Goal: Information Seeking & Learning: Learn about a topic

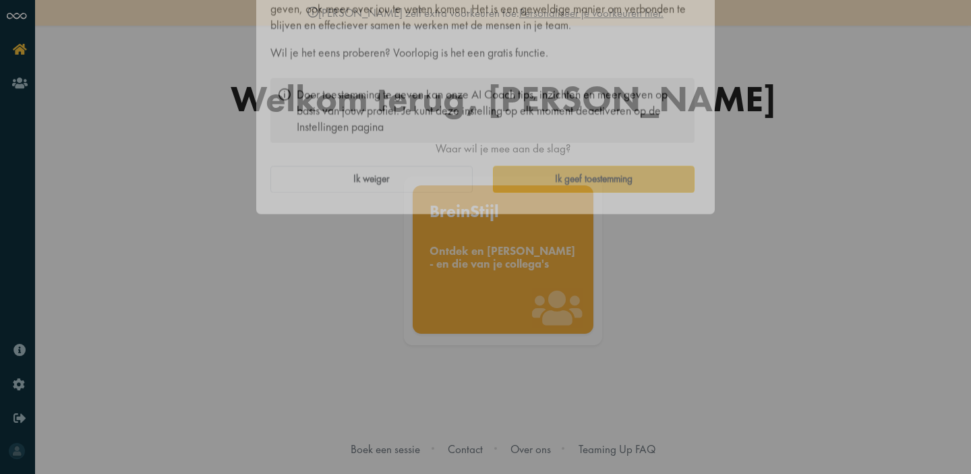
scroll to position [7, 0]
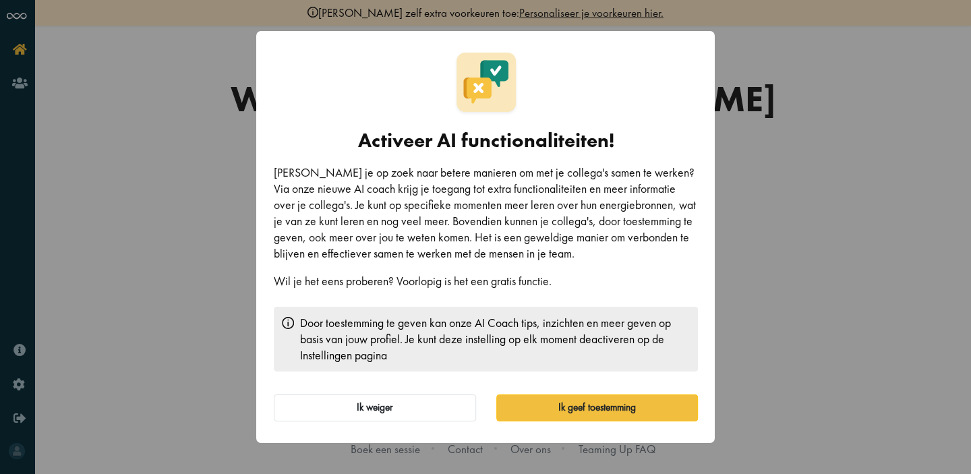
drag, startPoint x: 527, startPoint y: 163, endPoint x: 544, endPoint y: 342, distance: 179.6
click at [544, 341] on div "Activeer AI functionaliteiten! Ben je op zoek naar betere manieren om met je co…" at bounding box center [486, 237] width 424 height 369
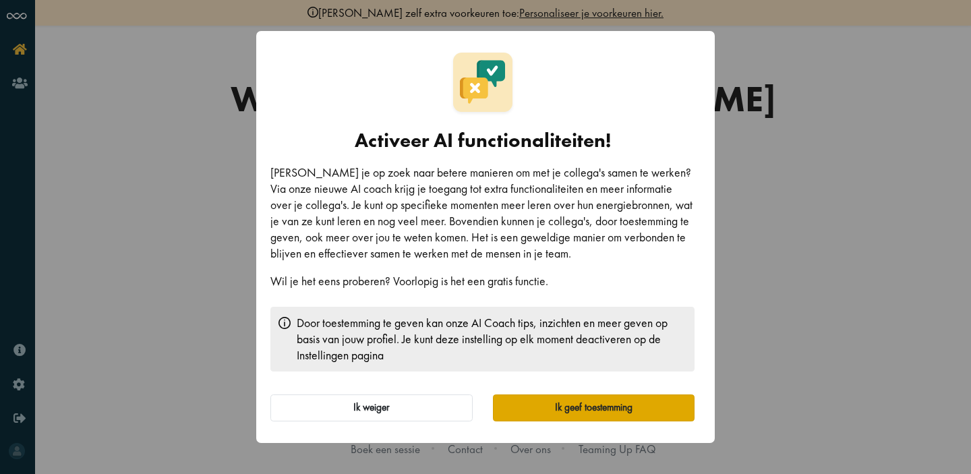
click at [552, 411] on button "Ik geef toestemming" at bounding box center [594, 408] width 202 height 27
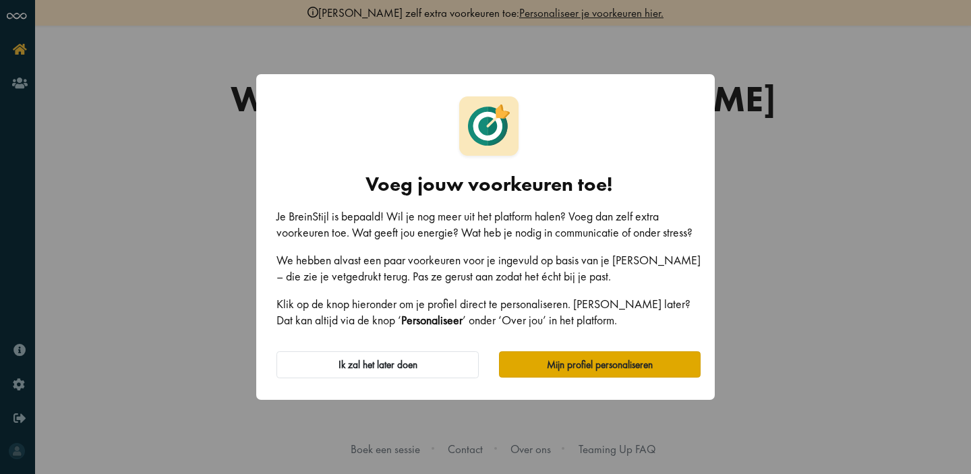
click at [544, 376] on button "Mijn profiel personaliseren" at bounding box center [600, 364] width 202 height 27
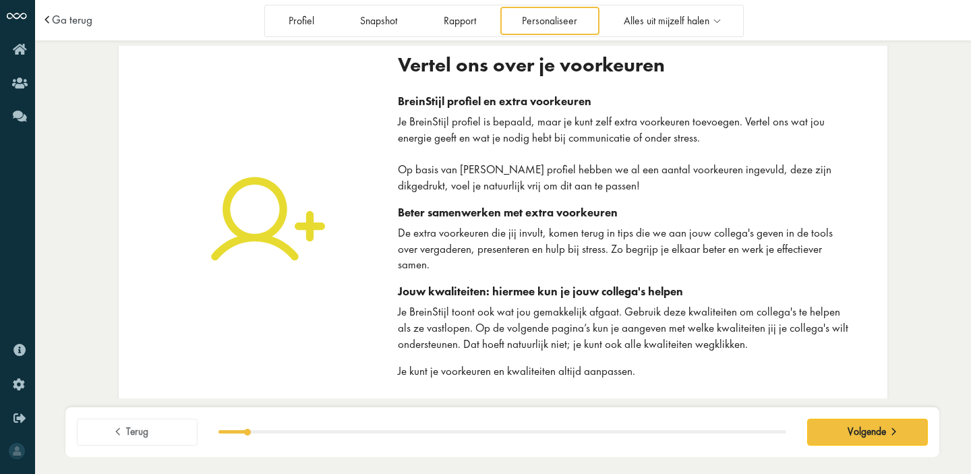
scroll to position [19, 0]
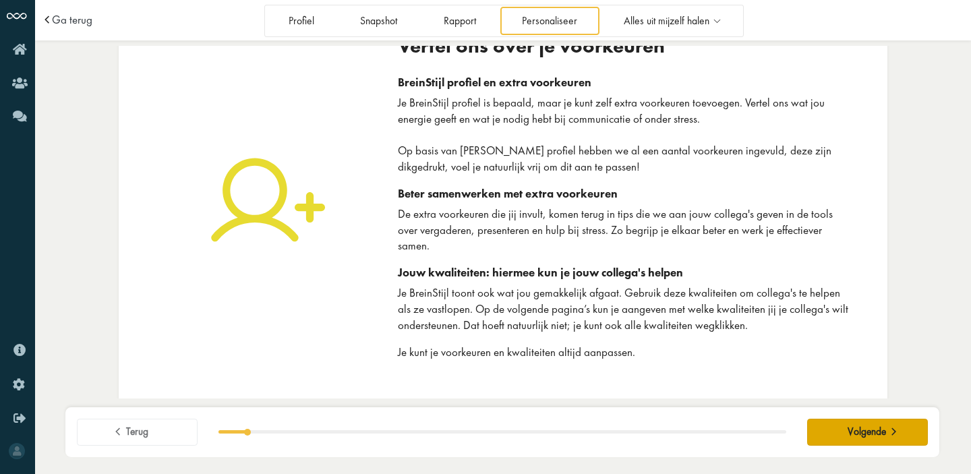
click at [875, 428] on span "Volgende" at bounding box center [867, 432] width 38 height 13
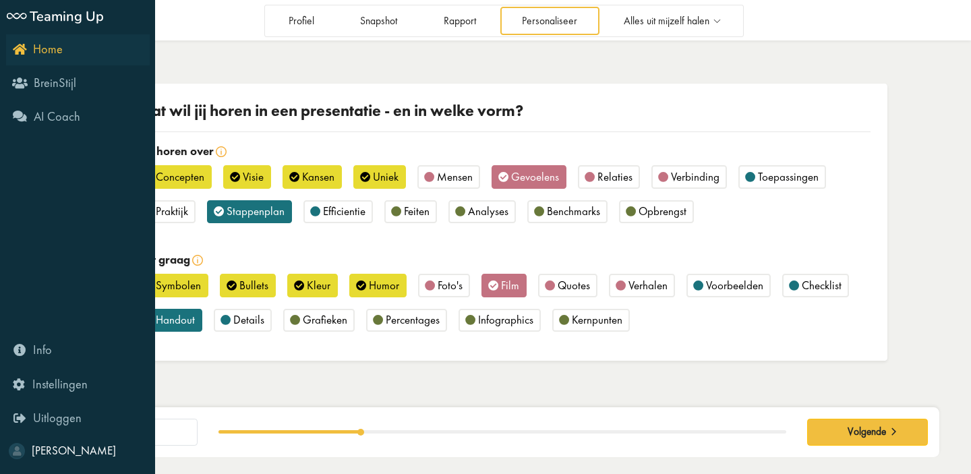
click at [21, 48] on icon "Home" at bounding box center [38, 48] width 50 height 13
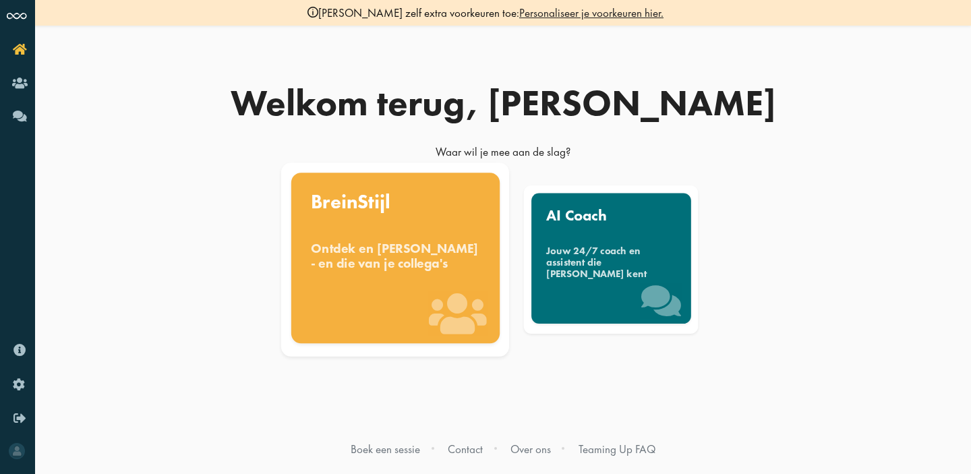
click at [383, 236] on div "BreinStijl Ontdek en benut jouw denkstijl - en die van je collega's" at bounding box center [395, 257] width 208 height 171
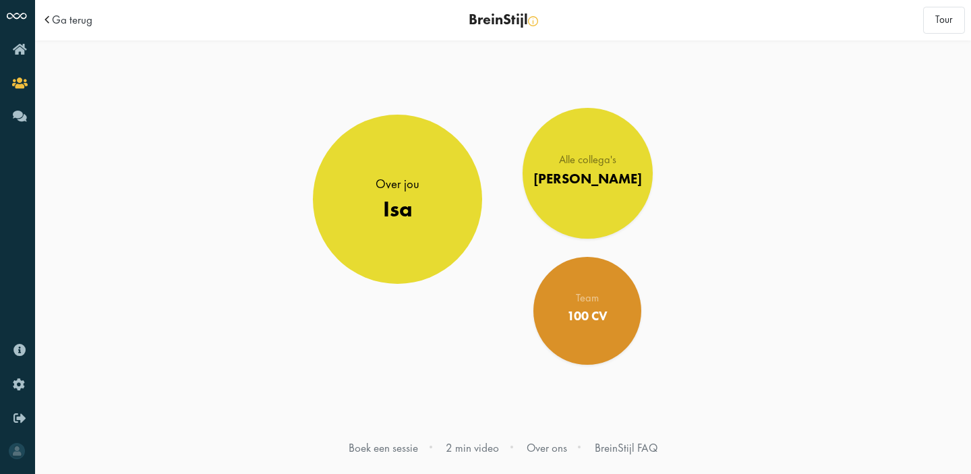
click at [383, 236] on link "Over jou [PERSON_NAME]" at bounding box center [397, 199] width 169 height 169
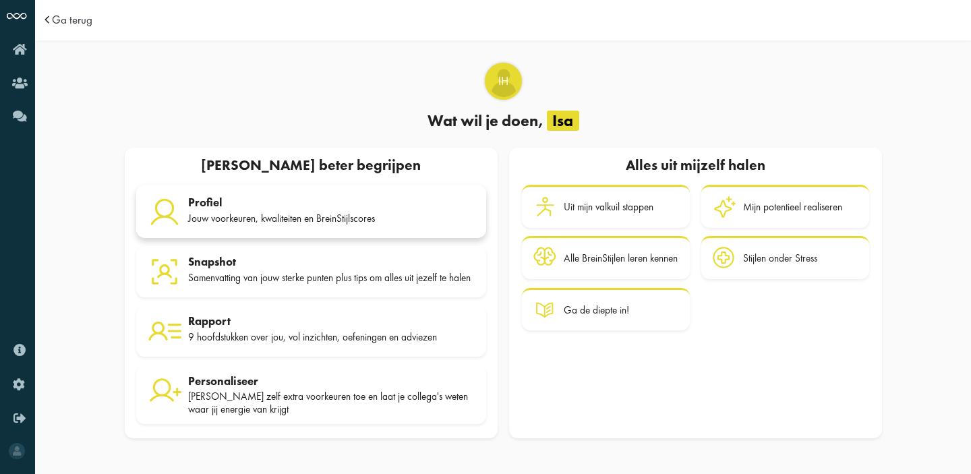
click at [354, 212] on div "Jouw voorkeuren, kwaliteiten en BreinStijlscores" at bounding box center [331, 218] width 287 height 12
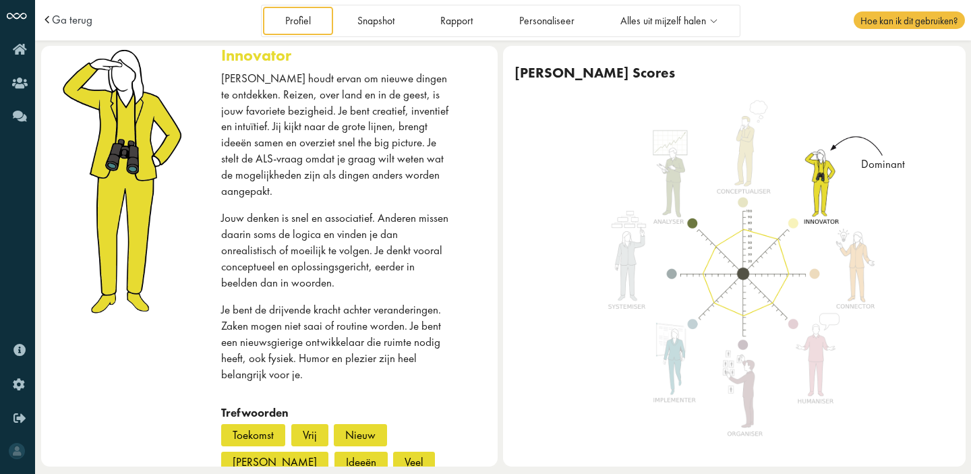
scroll to position [64, 0]
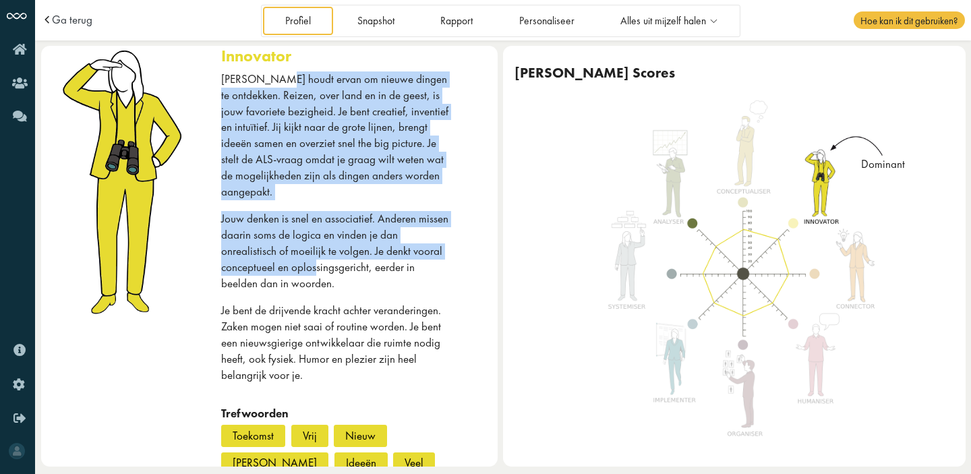
drag, startPoint x: 264, startPoint y: 84, endPoint x: 323, endPoint y: 267, distance: 192.8
click at [323, 266] on div "[PERSON_NAME] houdt ervan om nieuwe dingen te ontdekken. Reizen, over land en i…" at bounding box center [336, 238] width 231 height 335
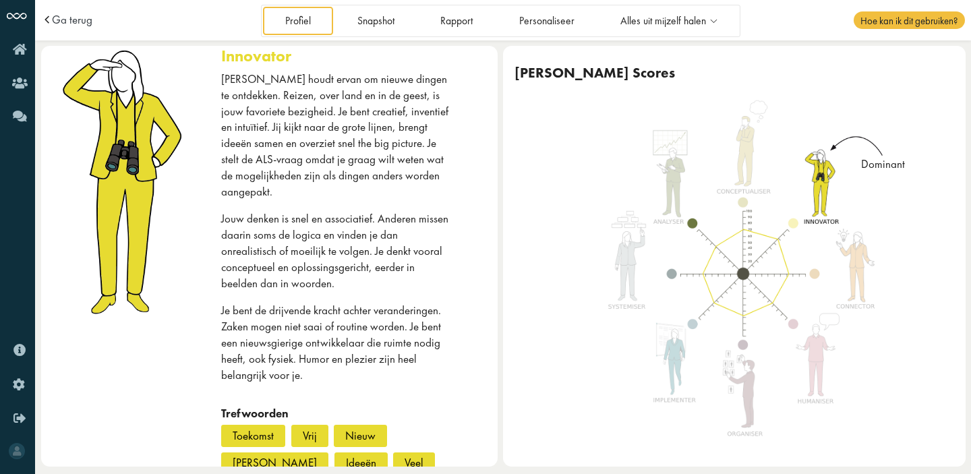
click at [324, 184] on div "[PERSON_NAME] houdt ervan om nieuwe dingen te ontdekken. Reizen, over land en i…" at bounding box center [336, 238] width 231 height 335
click at [340, 145] on p "Jij houdt ervan om nieuwe dingen te ontdekken. Reizen, over land en in de geest…" at bounding box center [336, 135] width 231 height 128
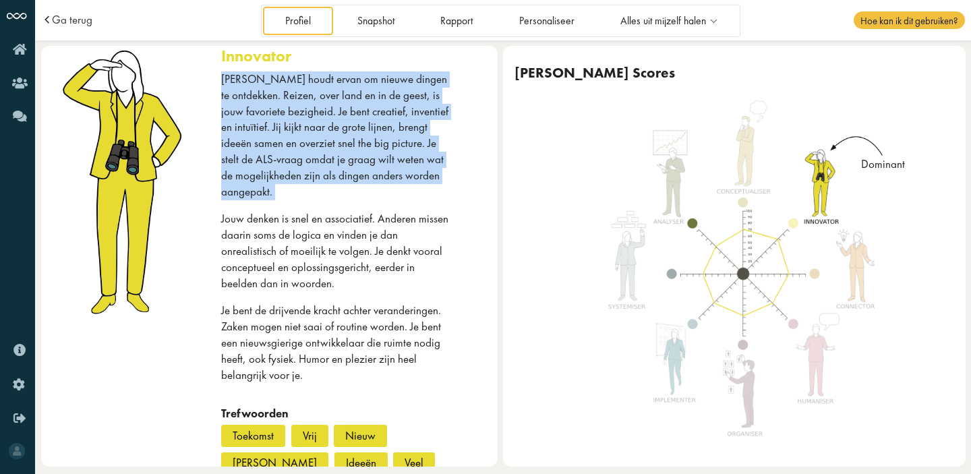
click at [340, 145] on p "Jij houdt ervan om nieuwe dingen te ontdekken. Reizen, over land en in de geest…" at bounding box center [336, 135] width 231 height 128
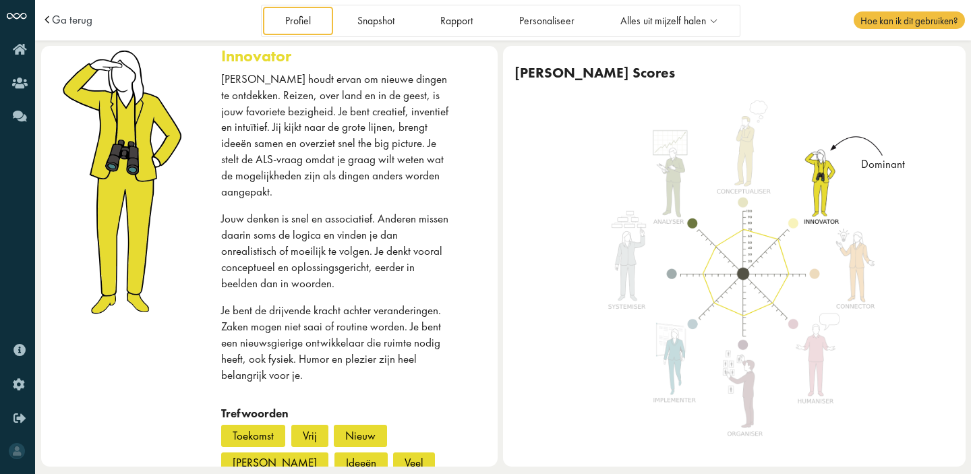
click at [340, 211] on p "Jouw denken is snel en associatief. Anderen missen daarin soms de logica en vin…" at bounding box center [336, 251] width 231 height 80
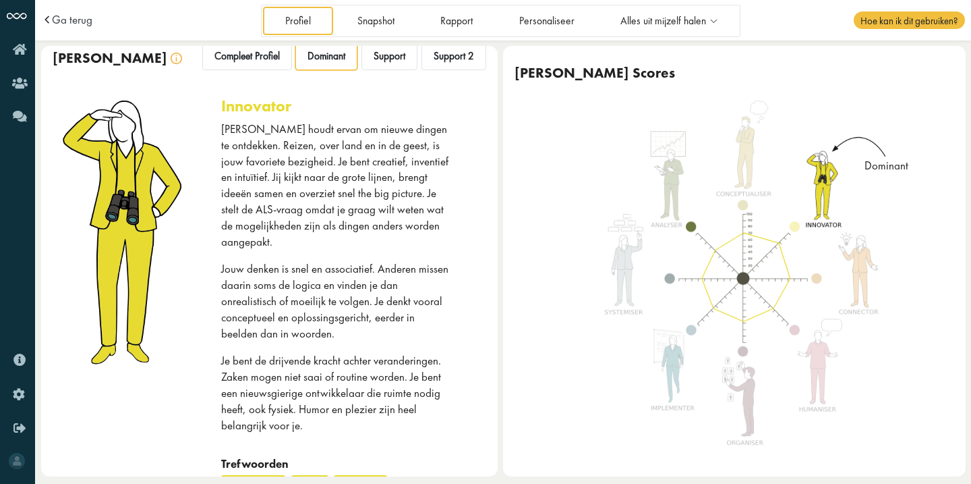
scroll to position [9, 0]
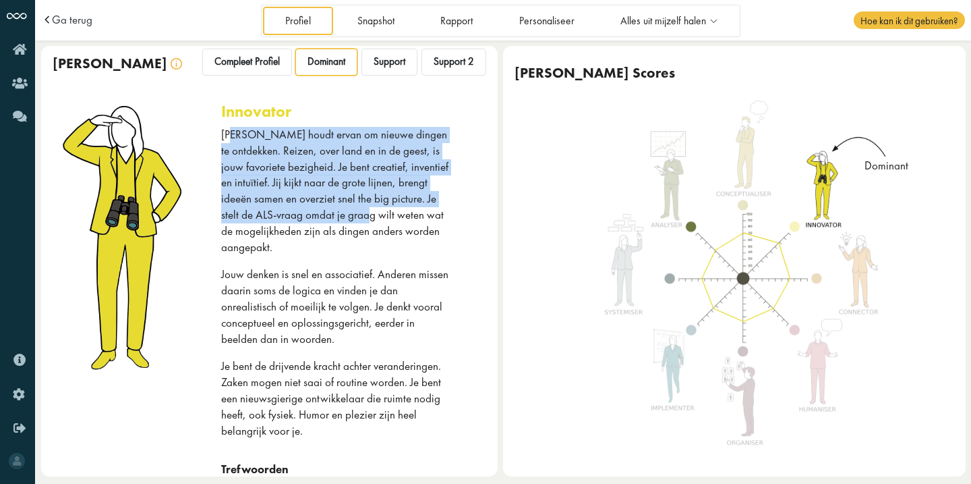
drag, startPoint x: 226, startPoint y: 133, endPoint x: 329, endPoint y: 218, distance: 133.7
click at [328, 217] on p "Jij houdt ervan om nieuwe dingen te ontdekken. Reizen, over land en in de geest…" at bounding box center [336, 191] width 231 height 128
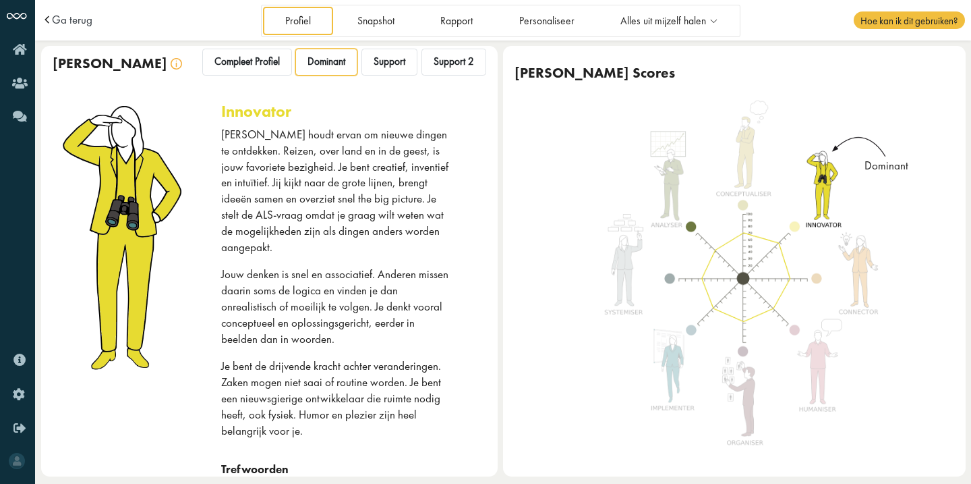
click at [329, 218] on p "Jij houdt ervan om nieuwe dingen te ontdekken. Reizen, over land en in de geest…" at bounding box center [336, 191] width 231 height 128
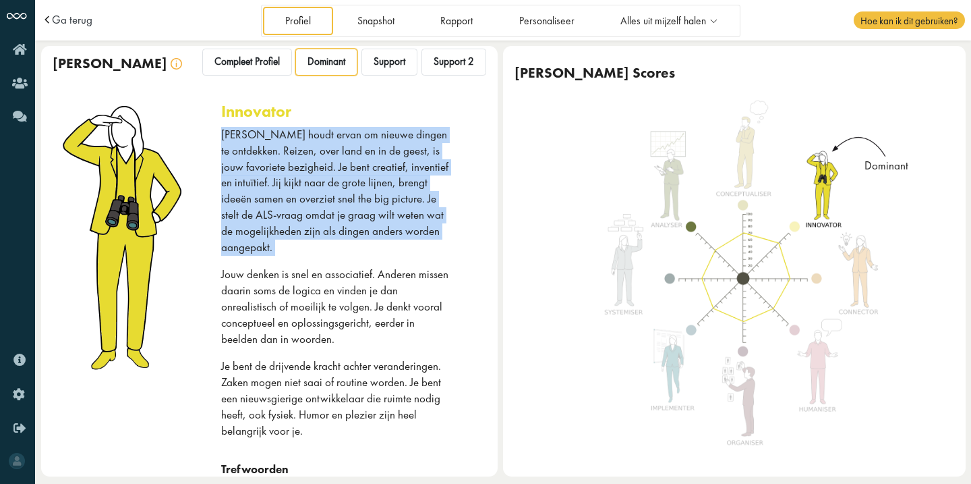
click at [329, 218] on p "Jij houdt ervan om nieuwe dingen te ontdekken. Reizen, over land en in de geest…" at bounding box center [336, 191] width 231 height 128
click at [360, 207] on p "Jij houdt ervan om nieuwe dingen te ontdekken. Reizen, over land en in de geest…" at bounding box center [336, 191] width 231 height 128
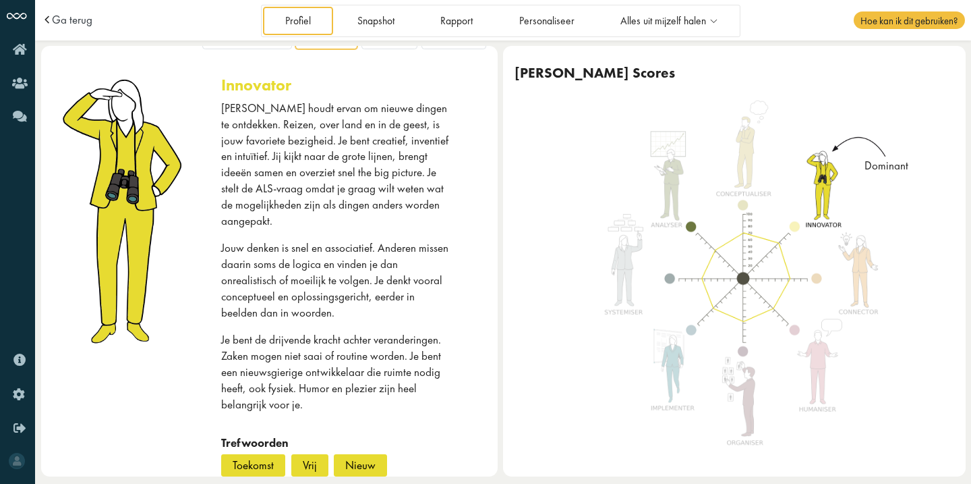
scroll to position [0, 0]
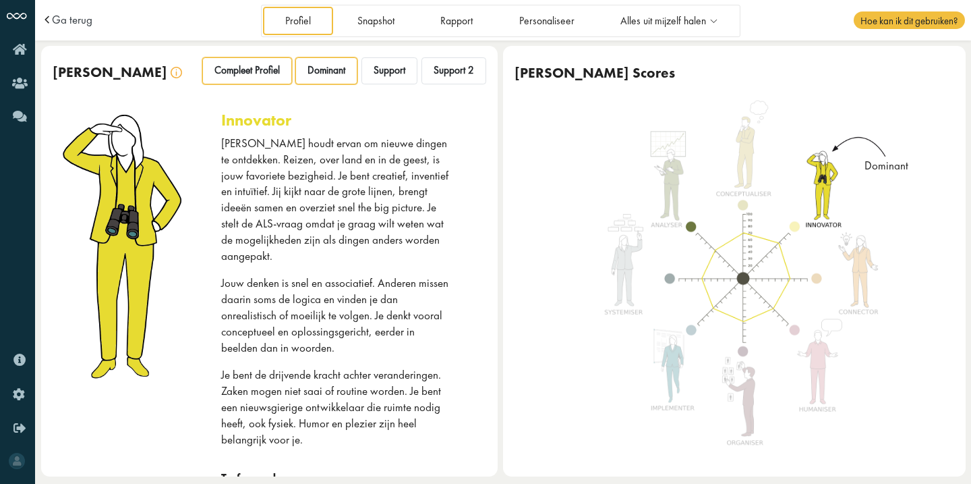
click at [256, 68] on span "Compleet Profiel" at bounding box center [246, 70] width 65 height 13
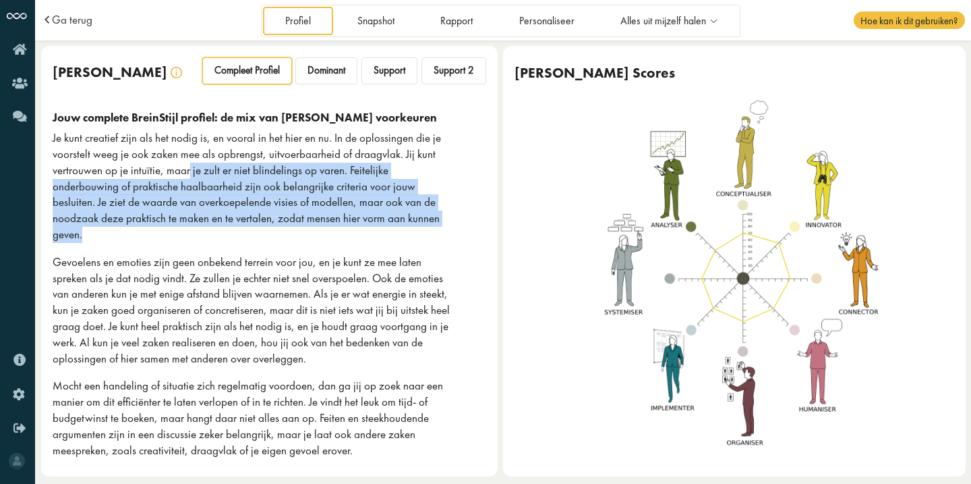
drag, startPoint x: 188, startPoint y: 165, endPoint x: 188, endPoint y: 240, distance: 75.5
click at [188, 239] on p "Je kunt creatief zijn als het nodig is, en vooral in het hier en nu. In de oplo…" at bounding box center [252, 186] width 399 height 113
click at [188, 240] on p "Je kunt creatief zijn als het nodig is, en vooral in het hier en nu. In de oplo…" at bounding box center [252, 186] width 399 height 113
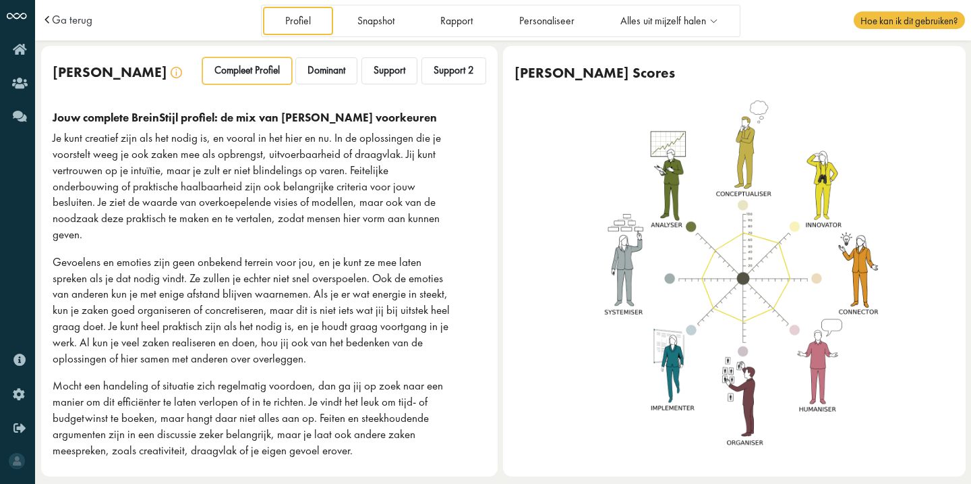
click at [188, 240] on p "Je kunt creatief zijn als het nodig is, en vooral in het hier en nu. In de oplo…" at bounding box center [252, 186] width 399 height 113
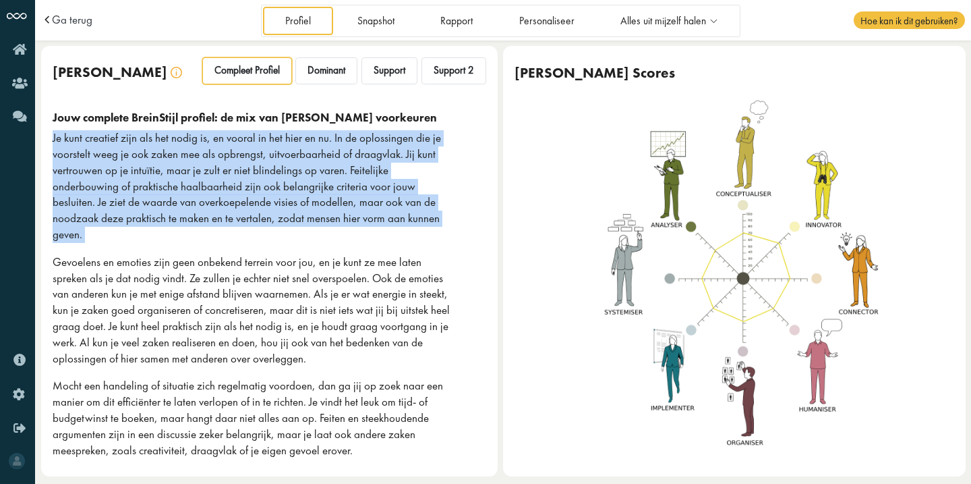
click at [188, 240] on p "Je kunt creatief zijn als het nodig is, en vooral in het hier en nu. In de oplo…" at bounding box center [252, 186] width 399 height 113
click at [221, 217] on p "Je kunt creatief zijn als het nodig is, en vooral in het hier en nu. In de oplo…" at bounding box center [252, 186] width 399 height 113
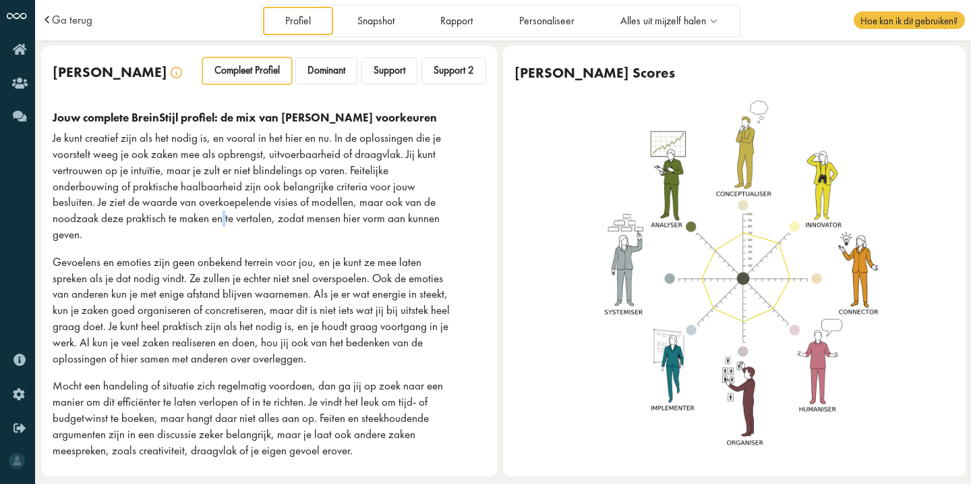
click at [221, 217] on p "Je kunt creatief zijn als het nodig is, en vooral in het hier en nu. In de oplo…" at bounding box center [252, 186] width 399 height 113
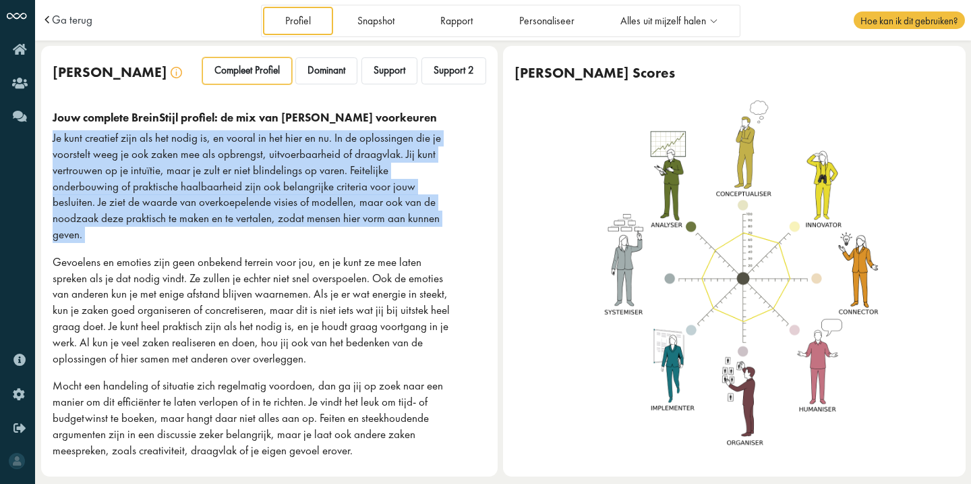
click at [221, 217] on p "Je kunt creatief zijn als het nodig is, en vooral in het hier en nu. In de oplo…" at bounding box center [252, 186] width 399 height 113
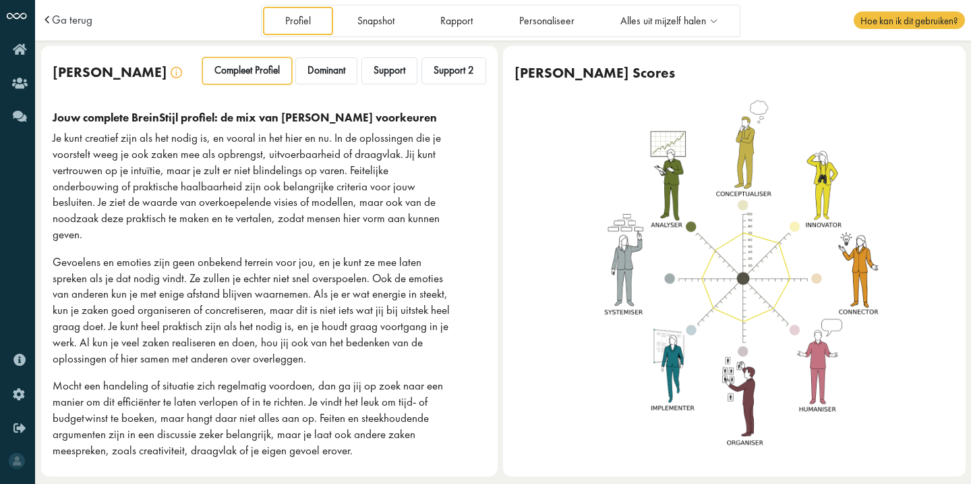
click at [221, 301] on p "Gevoelens en emoties zijn geen onbekend terrein voor jou, en je kunt ze mee lat…" at bounding box center [252, 310] width 399 height 113
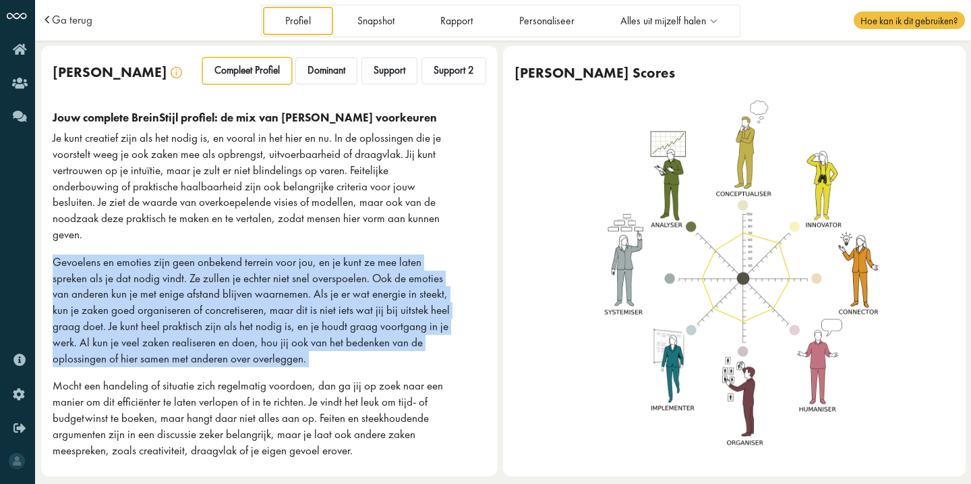
click at [221, 301] on p "Gevoelens en emoties zijn geen onbekend terrein voor jou, en je kunt ze mee lat…" at bounding box center [252, 310] width 399 height 113
click at [212, 328] on p "Gevoelens en emoties zijn geen onbekend terrein voor jou, en je kunt ze mee lat…" at bounding box center [252, 310] width 399 height 113
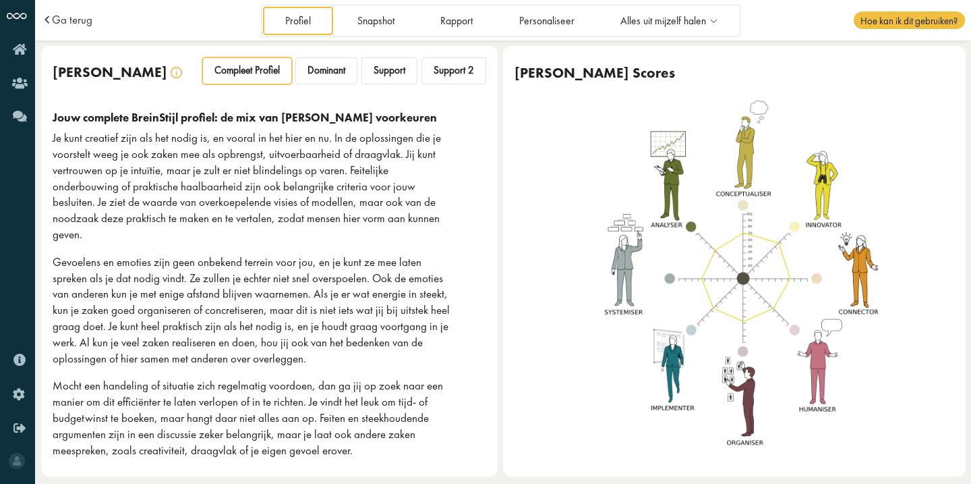
scroll to position [5, 0]
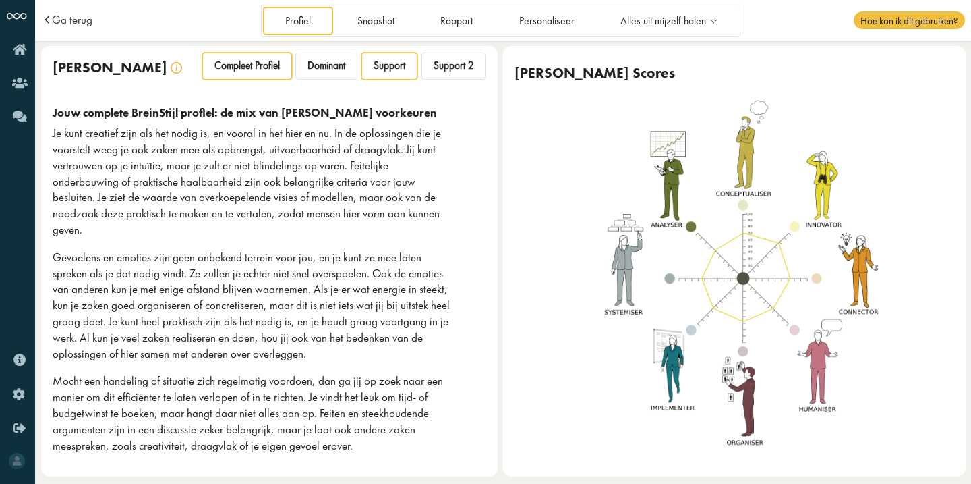
click at [386, 65] on span "Support" at bounding box center [390, 65] width 32 height 13
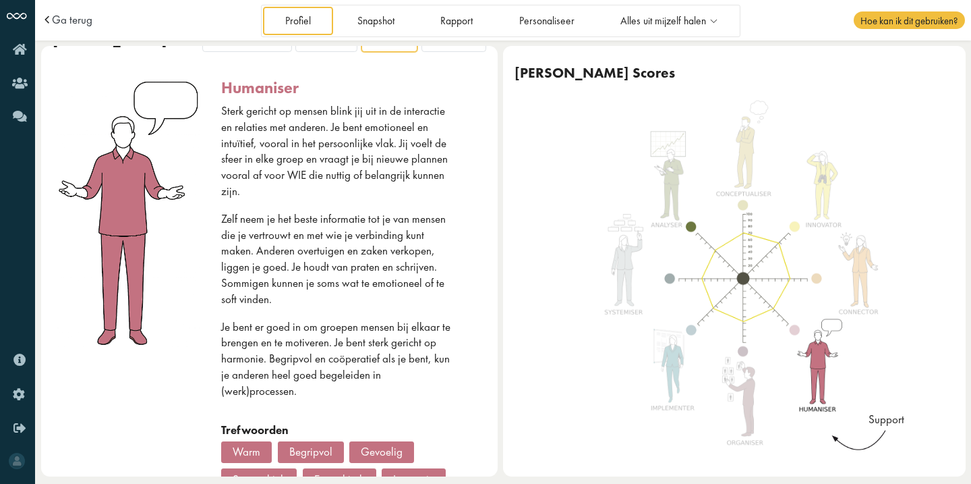
scroll to position [0, 0]
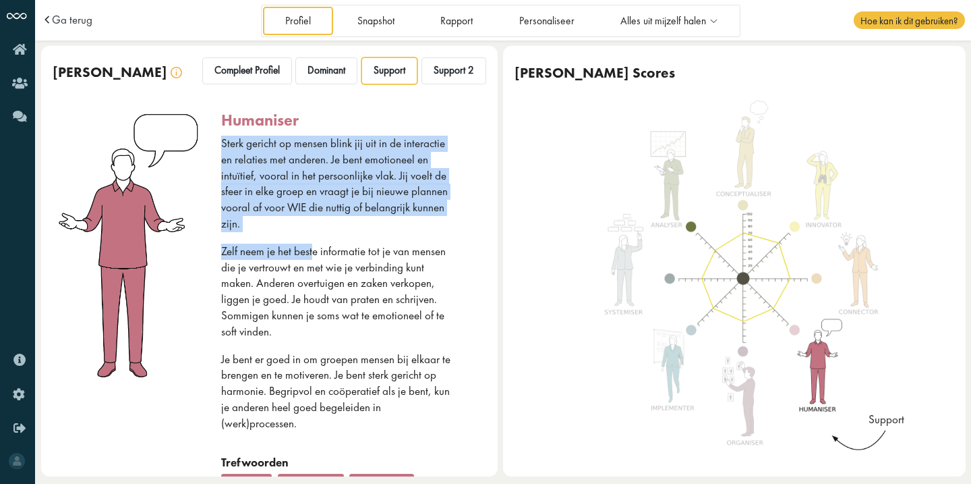
drag, startPoint x: 264, startPoint y: 133, endPoint x: 316, endPoint y: 264, distance: 141.7
click at [316, 264] on div "humaniser Sterk gericht op mensen blink jij uit in de interactie en relaties me…" at bounding box center [353, 333] width 265 height 445
click at [312, 161] on p "Sterk gericht op mensen blink jij uit in de interactie en relaties met anderen.…" at bounding box center [336, 184] width 231 height 96
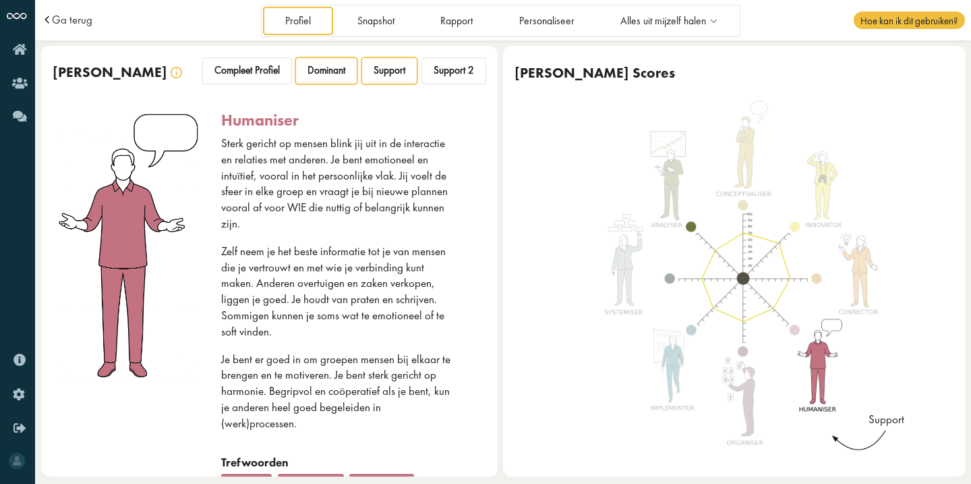
click at [333, 65] on span "Dominant" at bounding box center [327, 70] width 38 height 13
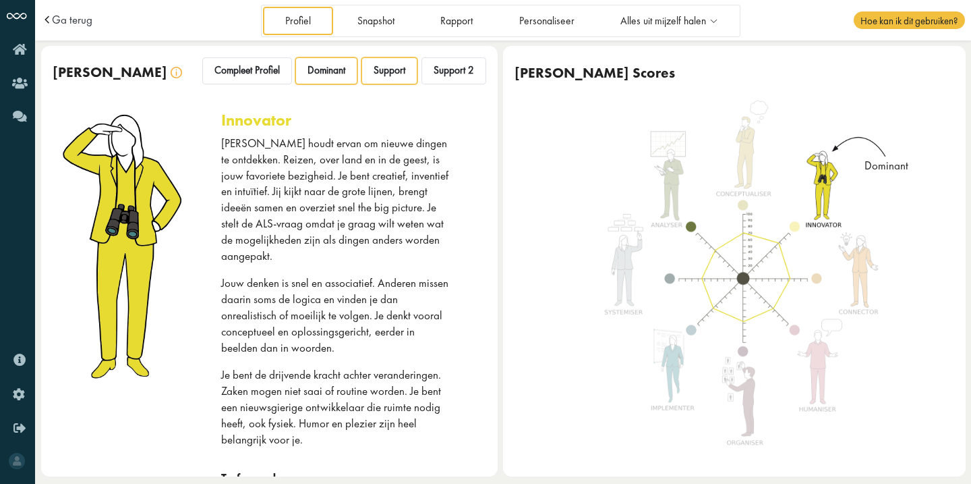
click at [382, 68] on span "Support" at bounding box center [390, 70] width 32 height 13
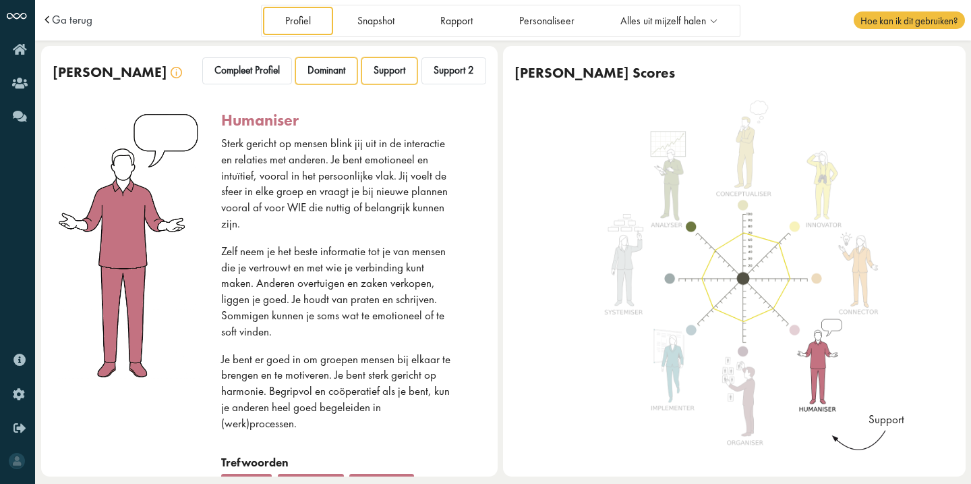
click at [340, 71] on div "Dominant" at bounding box center [326, 70] width 62 height 27
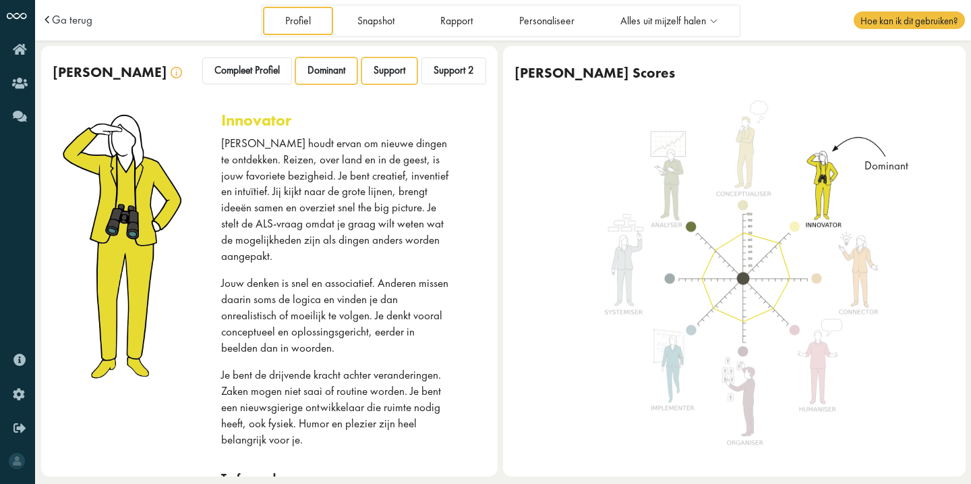
click at [397, 76] on span "Support" at bounding box center [390, 70] width 32 height 13
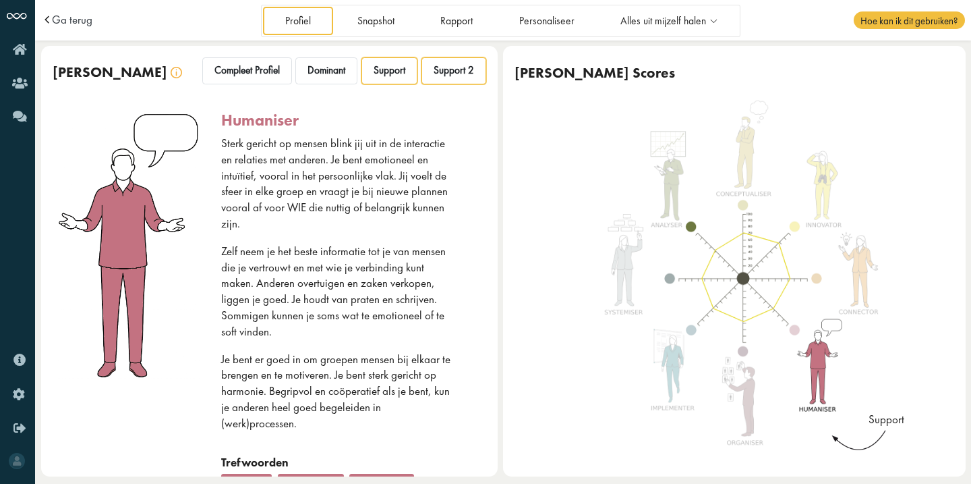
click at [436, 76] on span "Support 2" at bounding box center [454, 70] width 40 height 13
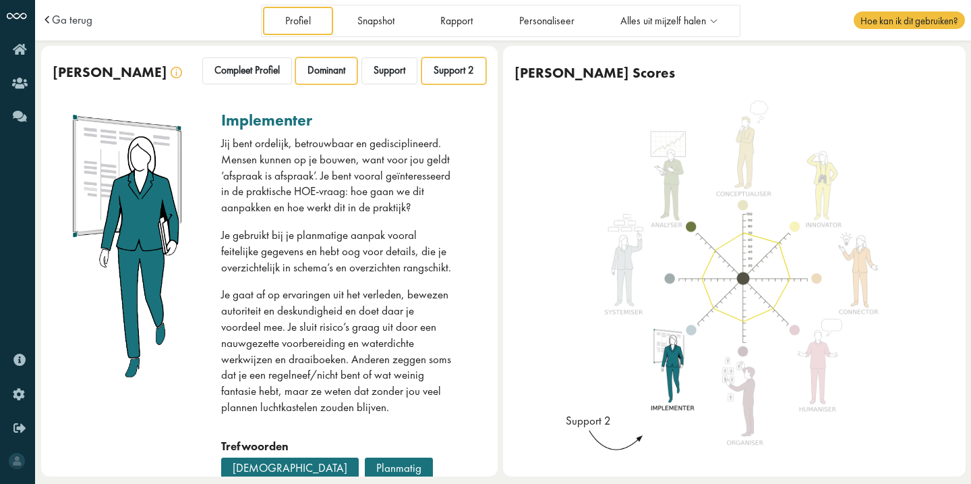
click at [314, 76] on span "Dominant" at bounding box center [327, 70] width 38 height 13
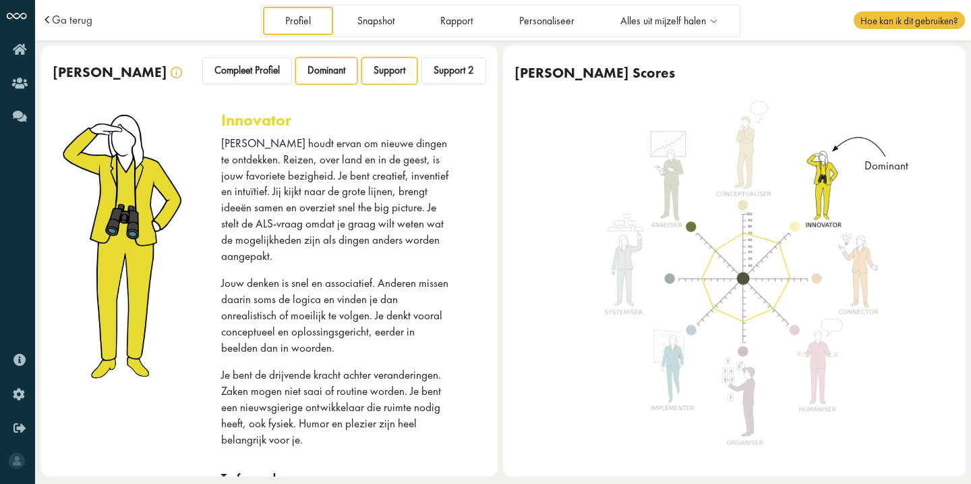
click at [391, 79] on div "Support" at bounding box center [390, 70] width 56 height 27
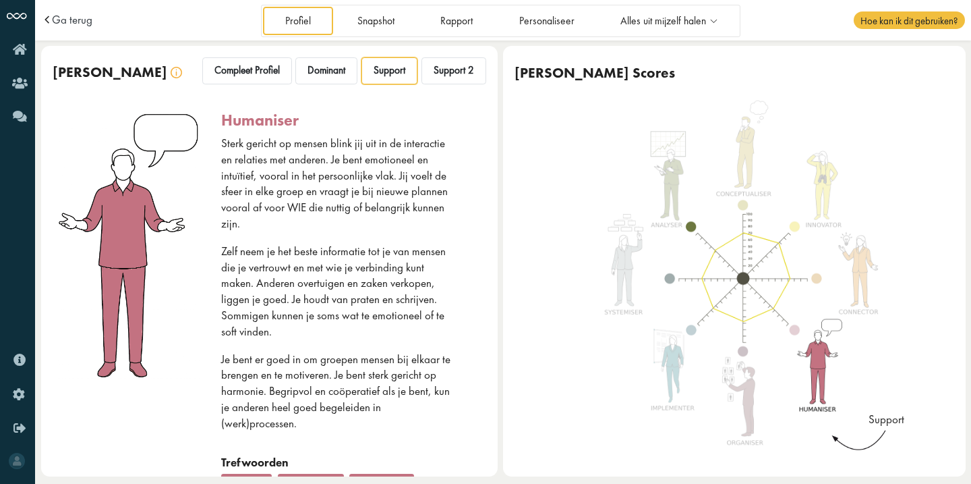
scroll to position [17, 0]
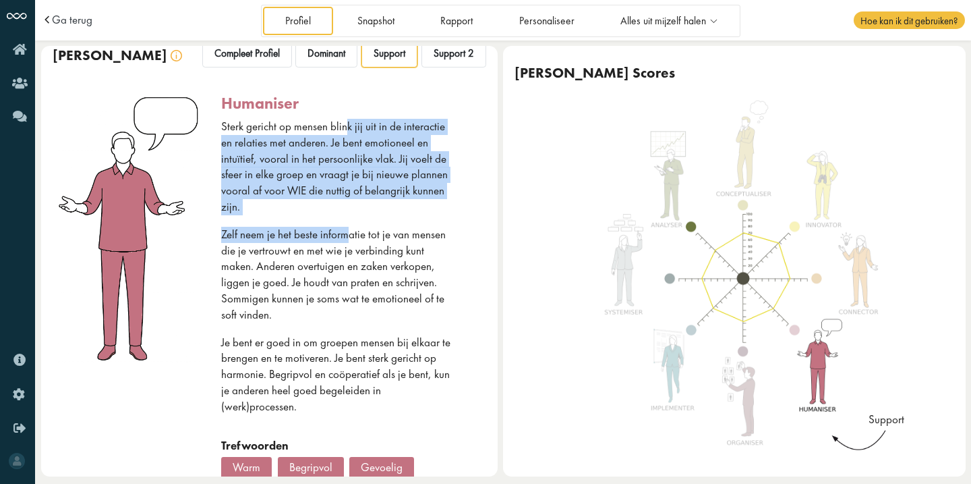
drag, startPoint x: 346, startPoint y: 125, endPoint x: 350, endPoint y: 236, distance: 110.7
click at [350, 236] on div "Sterk gericht op mensen blink jij uit in de interactie en relaties met anderen.…" at bounding box center [336, 278] width 231 height 319
click at [350, 236] on p "Zelf neem je het beste informatie tot je van mensen die je vertrouwt en met wie…" at bounding box center [336, 275] width 231 height 96
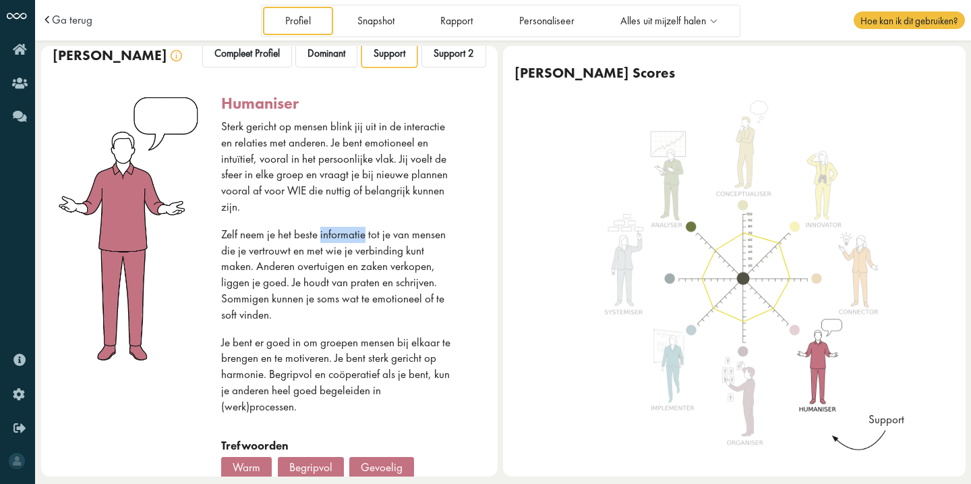
click at [350, 236] on p "Zelf neem je het beste informatie tot je van mensen die je vertrouwt en met wie…" at bounding box center [336, 275] width 231 height 96
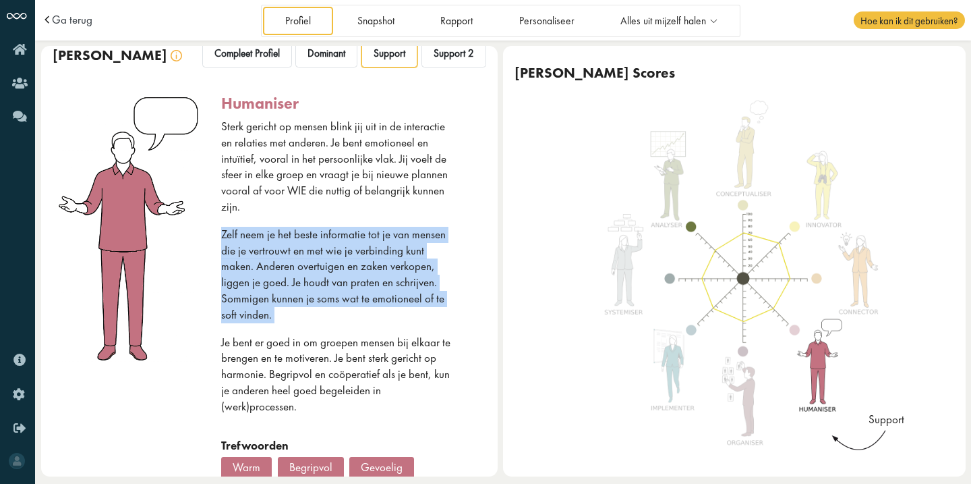
click at [350, 236] on p "Zelf neem je het beste informatie tot je van mensen die je vertrouwt en met wie…" at bounding box center [336, 275] width 231 height 96
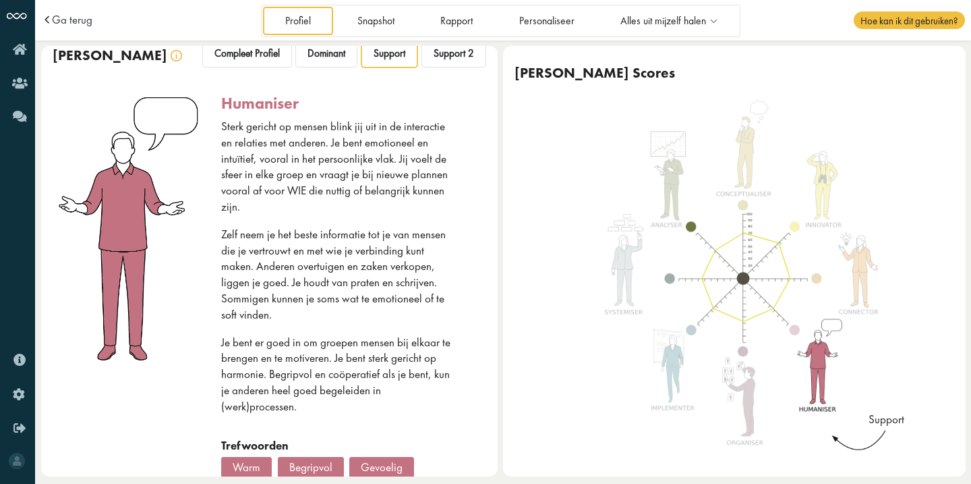
click at [341, 300] on p "Zelf neem je het beste informatie tot je van mensen die je vertrouwt en met wie…" at bounding box center [336, 275] width 231 height 96
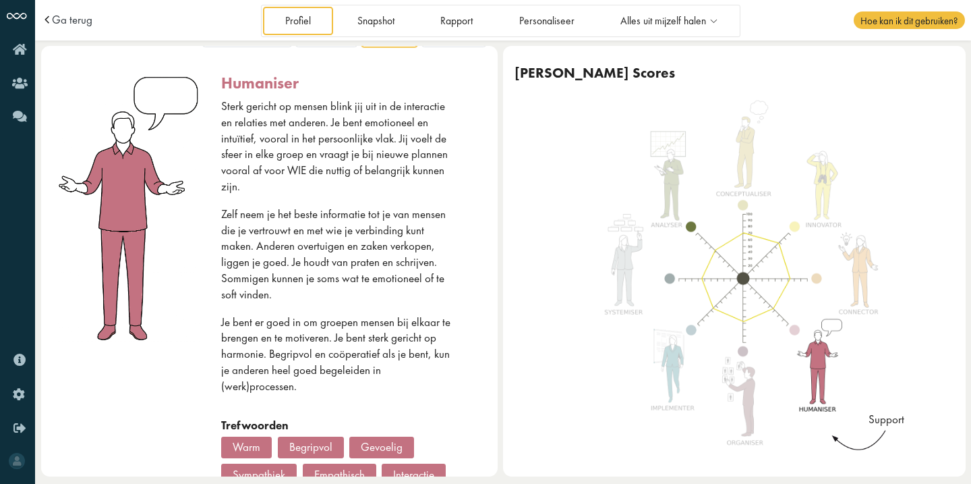
scroll to position [0, 0]
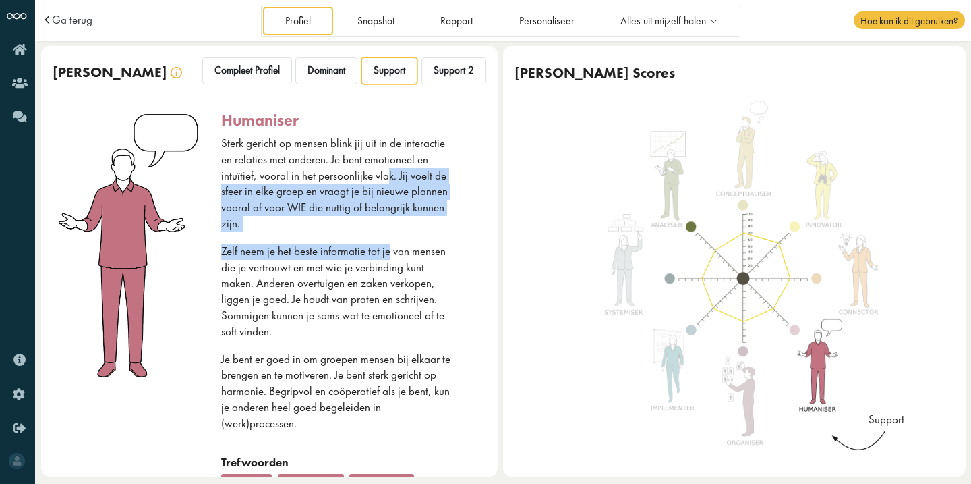
drag, startPoint x: 386, startPoint y: 173, endPoint x: 386, endPoint y: 252, distance: 78.9
click at [386, 252] on div "Sterk gericht op mensen blink jij uit in de interactie en relaties met anderen.…" at bounding box center [336, 295] width 231 height 319
click at [386, 252] on p "Zelf neem je het beste informatie tot je van mensen die je vertrouwt en met wie…" at bounding box center [336, 291] width 231 height 96
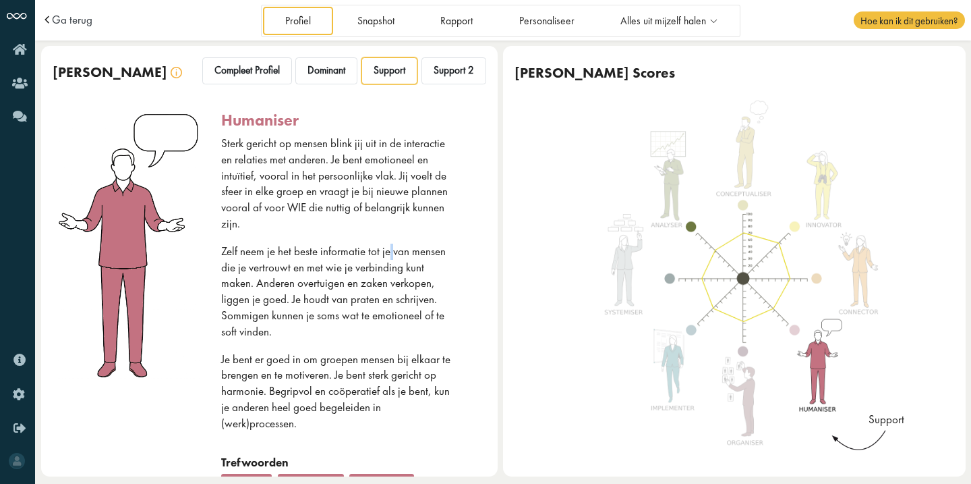
click at [386, 252] on p "Zelf neem je het beste informatie tot je van mensen die je vertrouwt en met wie…" at bounding box center [336, 291] width 231 height 96
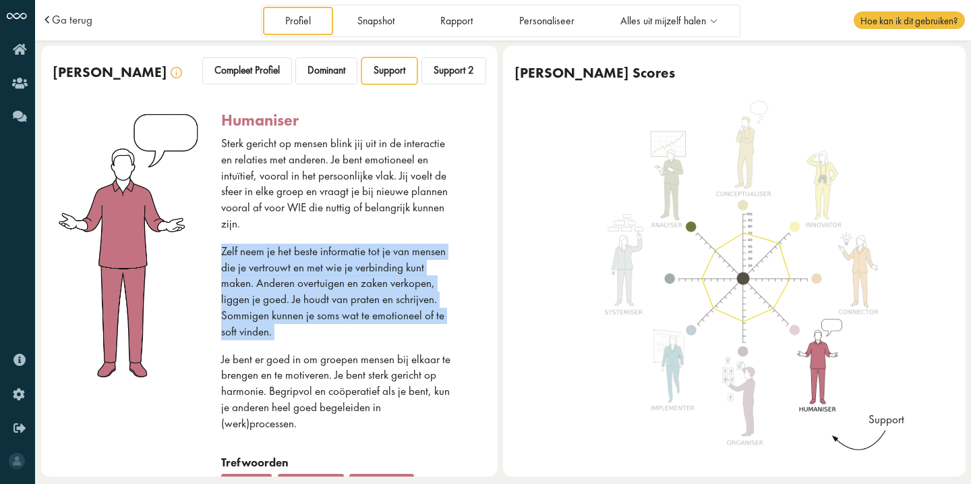
click at [386, 252] on p "Zelf neem je het beste informatie tot je van mensen die je vertrouwt en met wie…" at bounding box center [336, 291] width 231 height 96
click at [376, 277] on p "Zelf neem je het beste informatie tot je van mensen die je vertrouwt en met wie…" at bounding box center [336, 291] width 231 height 96
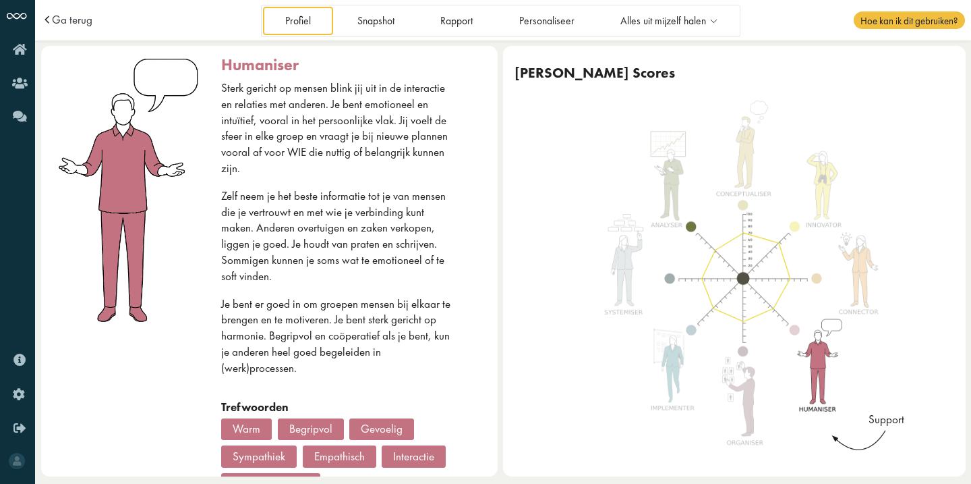
scroll to position [58, 0]
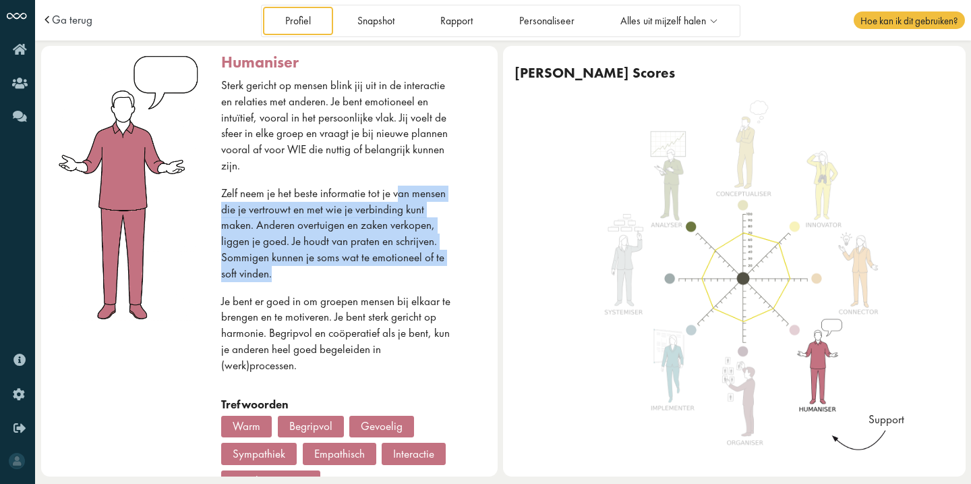
drag, startPoint x: 376, startPoint y: 277, endPoint x: 393, endPoint y: 190, distance: 89.4
click at [393, 190] on p "Zelf neem je het beste informatie tot je van mensen die je vertrouwt en met wie…" at bounding box center [336, 233] width 231 height 96
click at [387, 229] on p "Zelf neem je het beste informatie tot je van mensen die je vertrouwt en met wie…" at bounding box center [336, 233] width 231 height 96
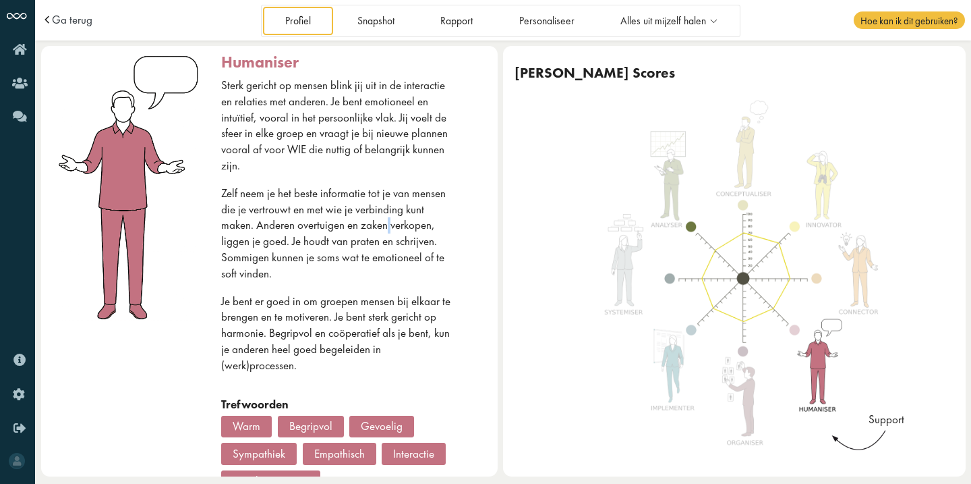
click at [387, 229] on p "Zelf neem je het beste informatie tot je van mensen die je vertrouwt en met wie…" at bounding box center [336, 233] width 231 height 96
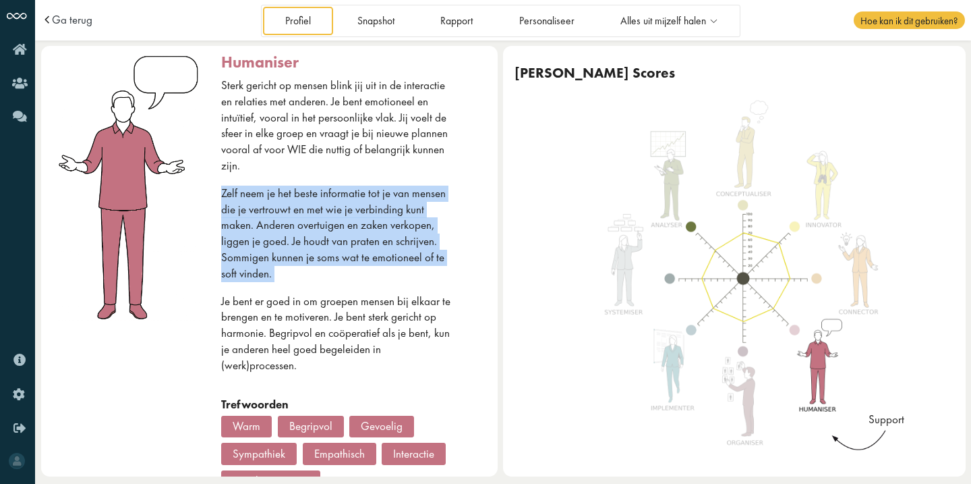
click at [387, 229] on p "Zelf neem je het beste informatie tot je van mensen die je vertrouwt en met wie…" at bounding box center [336, 233] width 231 height 96
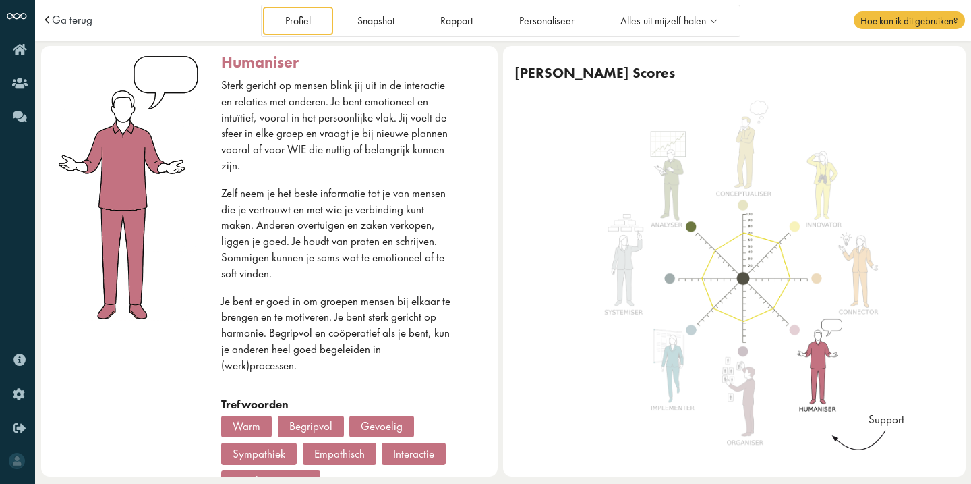
click at [382, 303] on p "Je bent er goed in om groepen mensen bij elkaar te brengen en te motiveren. Je …" at bounding box center [336, 333] width 231 height 80
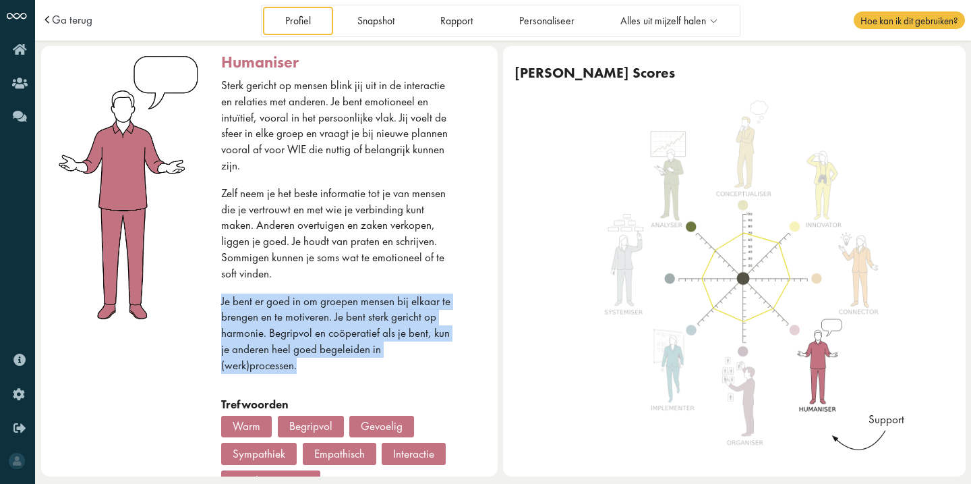
click at [382, 303] on p "Je bent er goed in om groepen mensen bij elkaar te brengen en te motiveren. Je …" at bounding box center [336, 333] width 231 height 80
click at [372, 352] on p "Je bent er goed in om groepen mensen bij elkaar te brengen en te motiveren. Je …" at bounding box center [336, 333] width 231 height 80
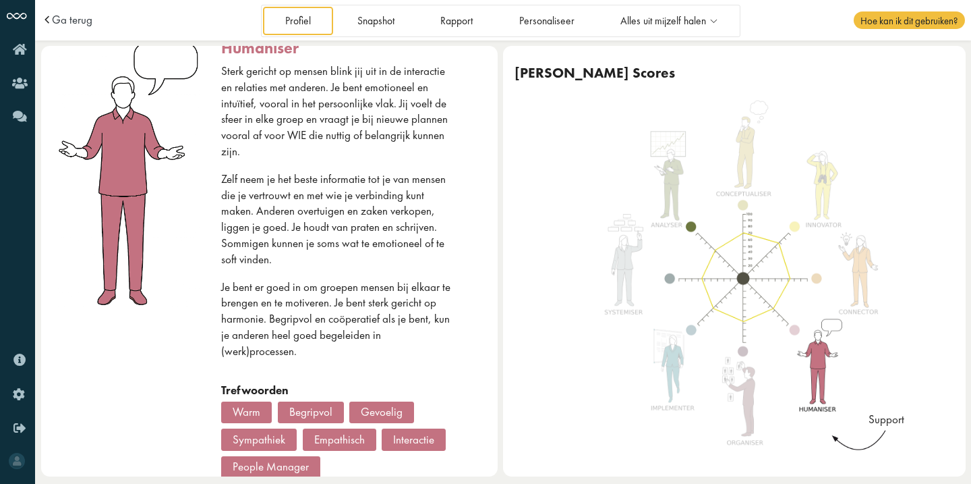
scroll to position [67, 0]
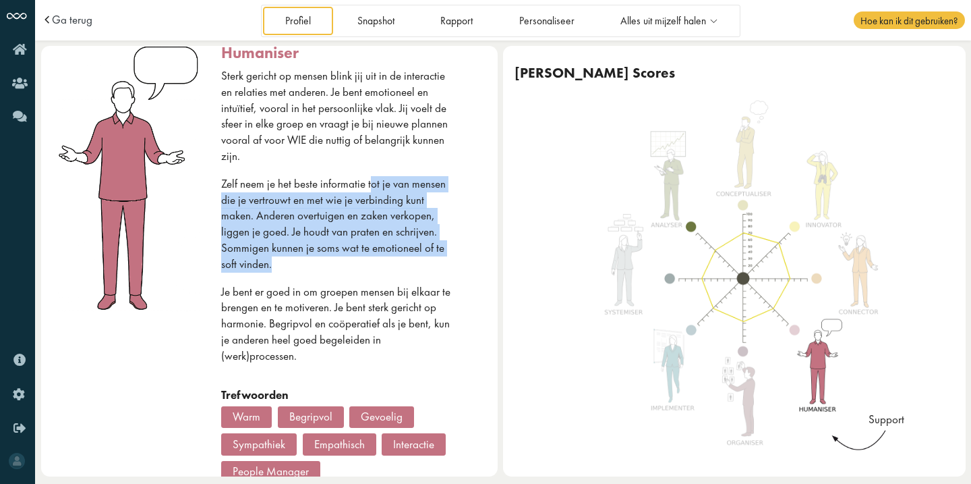
drag, startPoint x: 371, startPoint y: 183, endPoint x: 391, endPoint y: 265, distance: 84.7
click at [391, 264] on p "Zelf neem je het beste informatie tot je van mensen die je vertrouwt en met wie…" at bounding box center [336, 224] width 231 height 96
click at [391, 265] on p "Zelf neem je het beste informatie tot je van mensen die je vertrouwt en met wie…" at bounding box center [336, 224] width 231 height 96
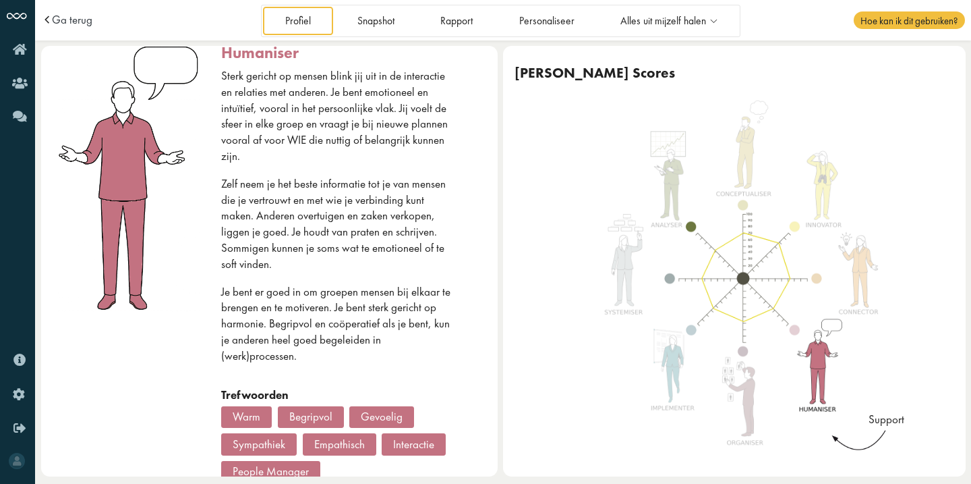
click at [391, 265] on p "Zelf neem je het beste informatie tot je van mensen die je vertrouwt en met wie…" at bounding box center [336, 224] width 231 height 96
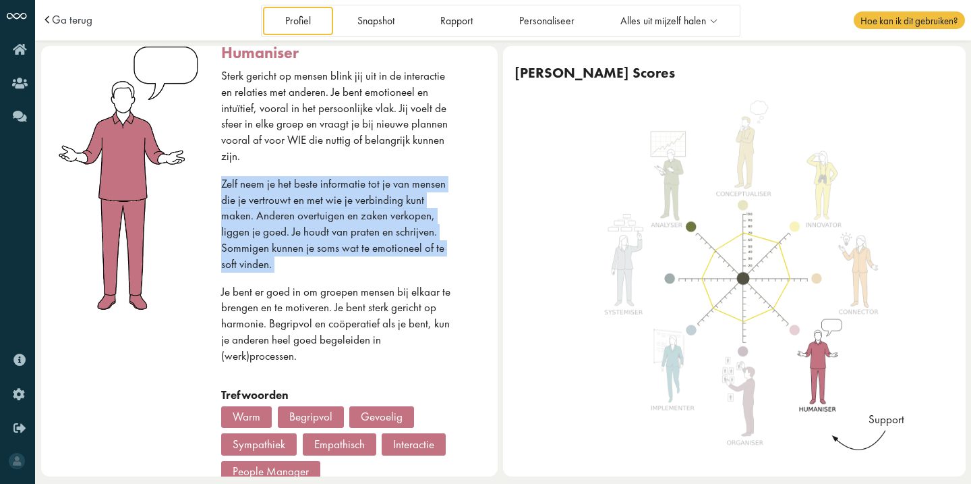
click at [391, 265] on p "Zelf neem je het beste informatie tot je van mensen die je vertrouwt en met wie…" at bounding box center [336, 224] width 231 height 96
click at [396, 233] on p "Zelf neem je het beste informatie tot je van mensen die je vertrouwt en met wie…" at bounding box center [336, 224] width 231 height 96
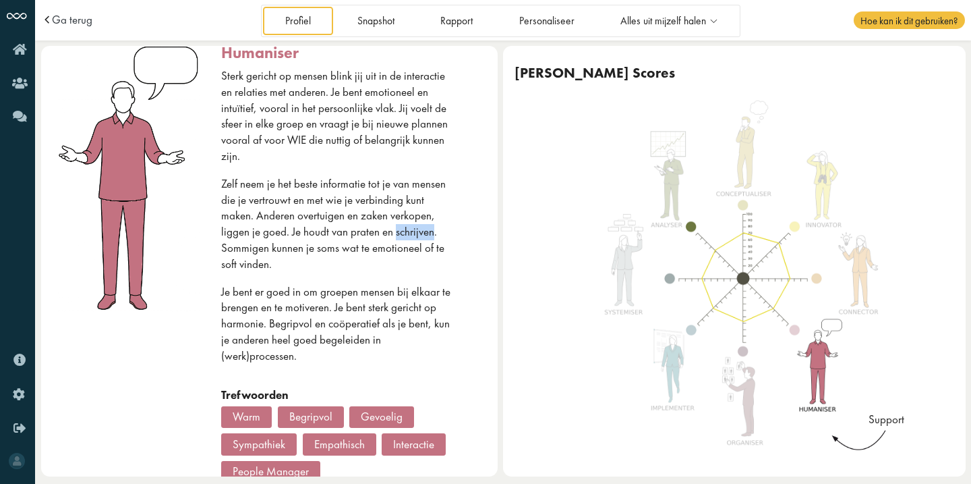
click at [396, 233] on p "Zelf neem je het beste informatie tot je van mensen die je vertrouwt en met wie…" at bounding box center [336, 224] width 231 height 96
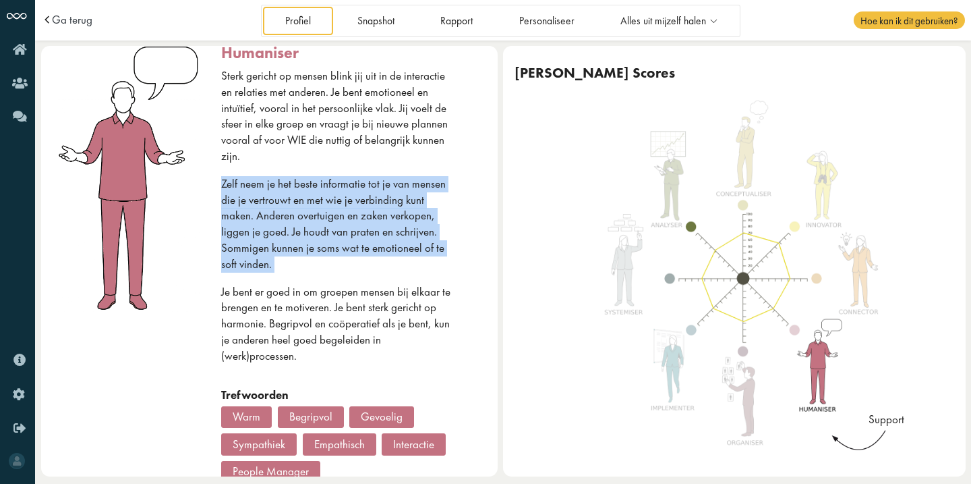
click at [396, 233] on p "Zelf neem je het beste informatie tot je van mensen die je vertrouwt en met wie…" at bounding box center [336, 224] width 231 height 96
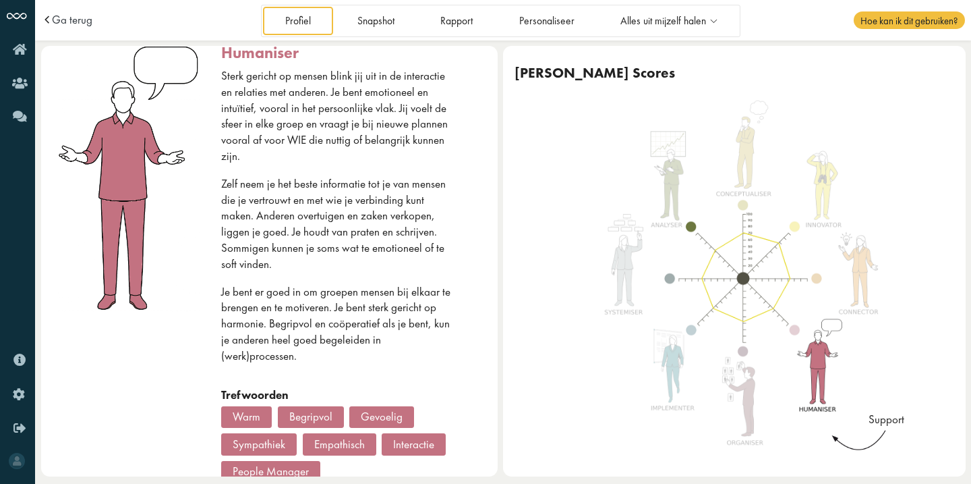
click at [382, 301] on p "Je bent er goed in om groepen mensen bij elkaar te brengen en te motiveren. Je …" at bounding box center [336, 324] width 231 height 80
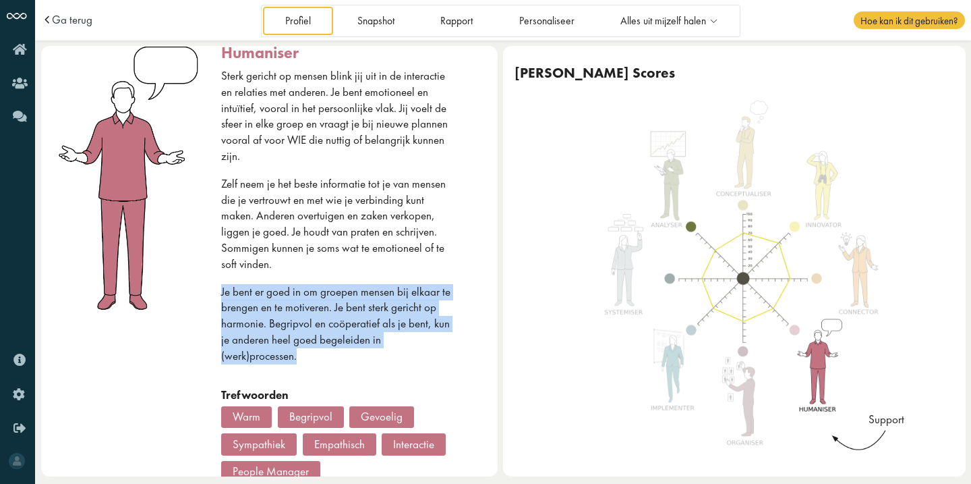
click at [382, 301] on p "Je bent er goed in om groepen mensen bij elkaar te brengen en te motiveren. Je …" at bounding box center [336, 324] width 231 height 80
click at [382, 326] on p "Je bent er goed in om groepen mensen bij elkaar te brengen en te motiveren. Je …" at bounding box center [336, 324] width 231 height 80
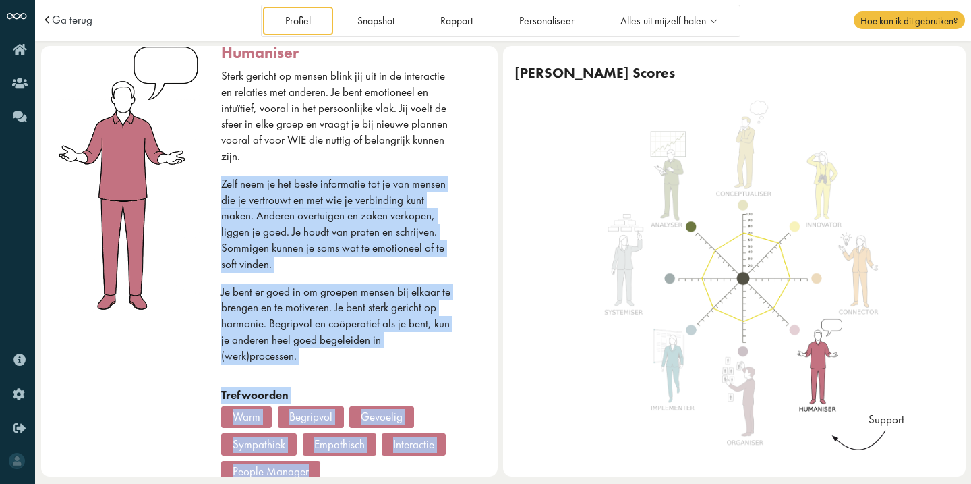
scroll to position [91, 0]
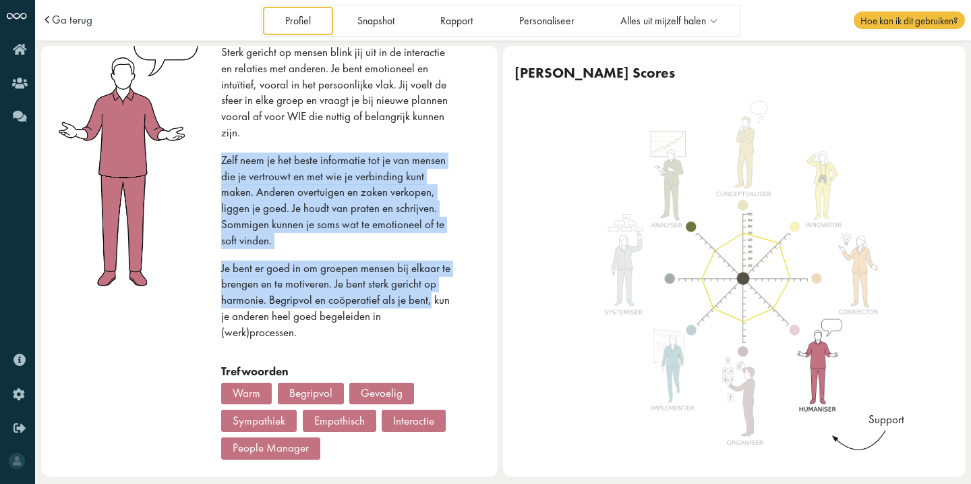
drag, startPoint x: 393, startPoint y: 170, endPoint x: 440, endPoint y: 293, distance: 131.8
click at [440, 293] on div "Sterk gericht op mensen blink jij uit in de interactie en relaties met anderen.…" at bounding box center [336, 204] width 231 height 319
click at [395, 291] on p "Je bent er goed in om groepen mensen bij elkaar te brengen en te motiveren. Je …" at bounding box center [336, 300] width 231 height 80
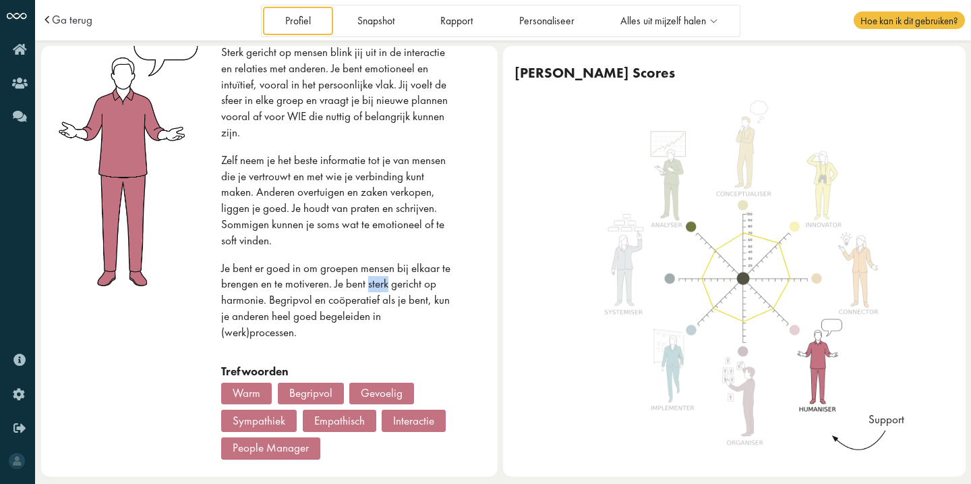
click at [395, 291] on p "Je bent er goed in om groepen mensen bij elkaar te brengen en te motiveren. Je …" at bounding box center [336, 300] width 231 height 80
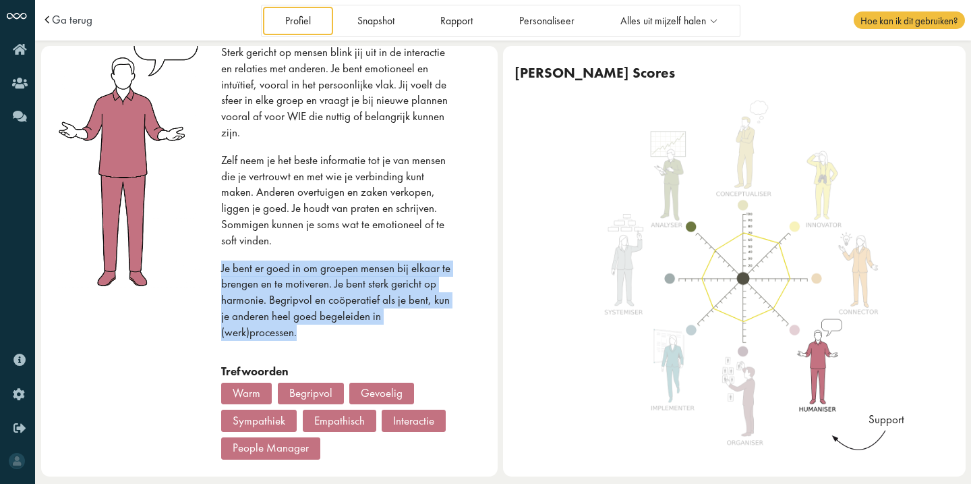
click at [395, 291] on p "Je bent er goed in om groepen mensen bij elkaar te brengen en te motiveren. Je …" at bounding box center [336, 300] width 231 height 80
click at [399, 321] on p "Je bent er goed in om groepen mensen bij elkaar te brengen en te motiveren. Je …" at bounding box center [336, 300] width 231 height 80
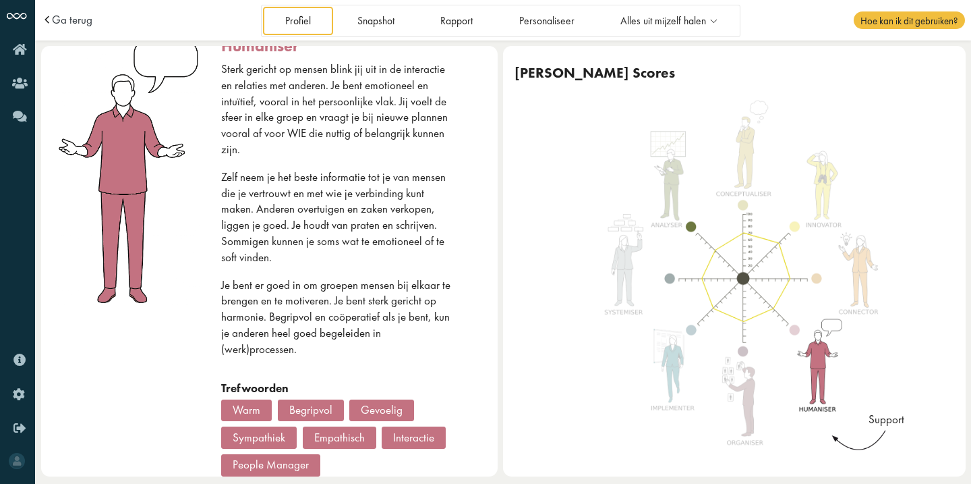
scroll to position [0, 0]
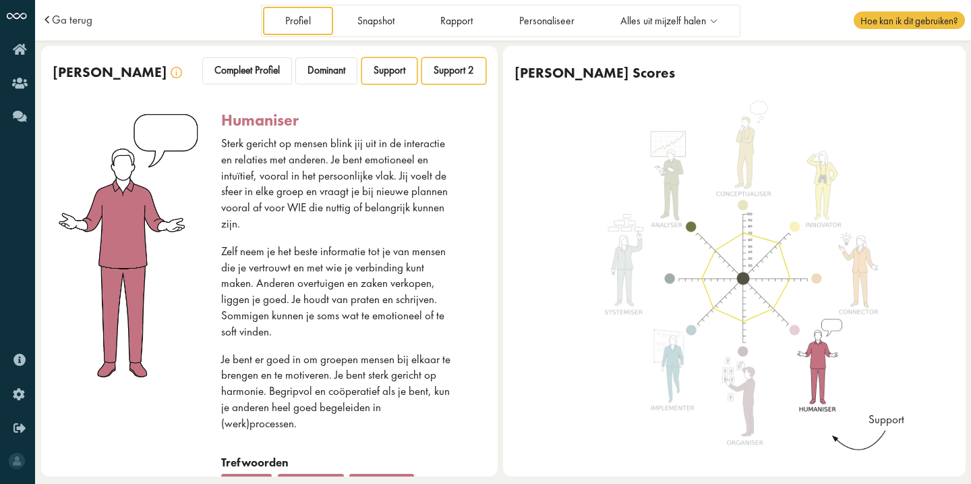
click at [438, 74] on span "Support 2" at bounding box center [454, 70] width 40 height 13
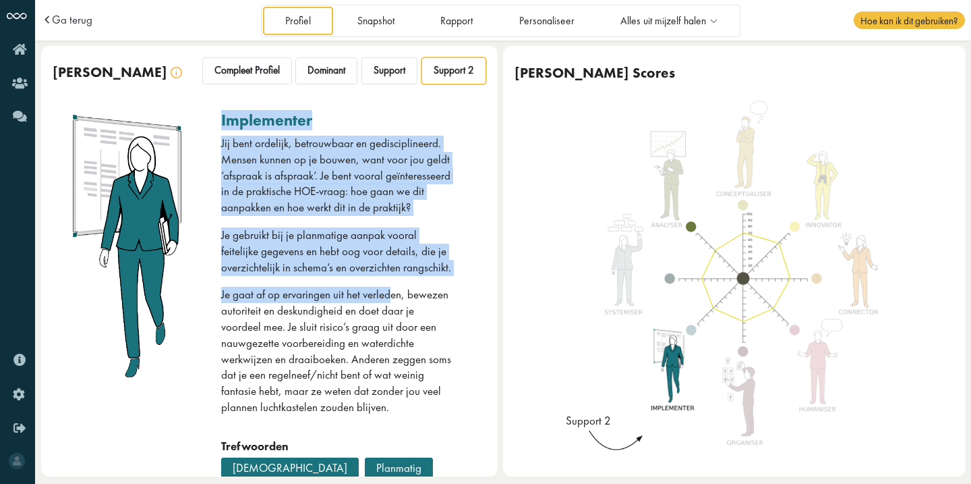
drag, startPoint x: 379, startPoint y: 107, endPoint x: 389, endPoint y: 330, distance: 224.1
click at [389, 330] on div "implementer Jij bent ordelijk, betrouwbaar en gedisciplineerd. Mensen kunnen op…" at bounding box center [269, 325] width 457 height 452
click at [389, 330] on p "Je gaat af op ervaringen uit het verleden, bewezen autoriteit en deskundigheid …" at bounding box center [336, 351] width 231 height 128
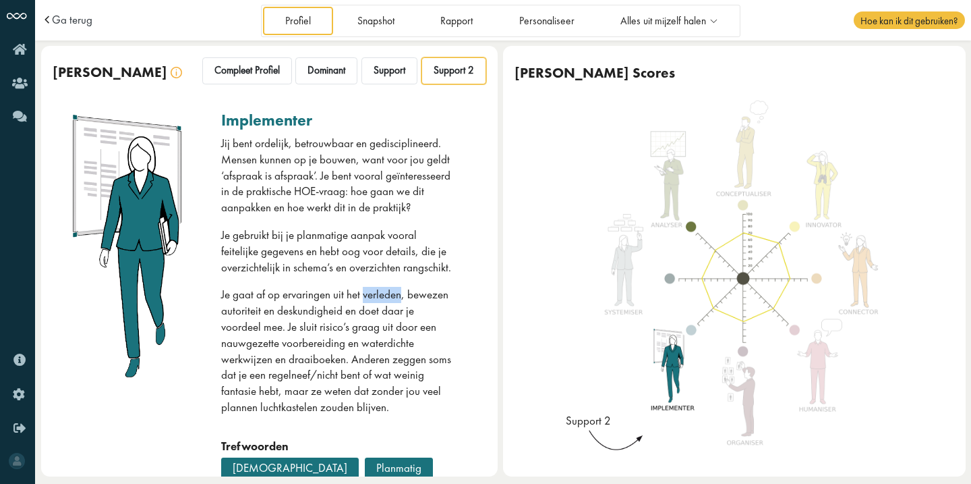
click at [389, 330] on p "Je gaat af op ervaringen uit het verleden, bewezen autoriteit en deskundigheid …" at bounding box center [336, 351] width 231 height 128
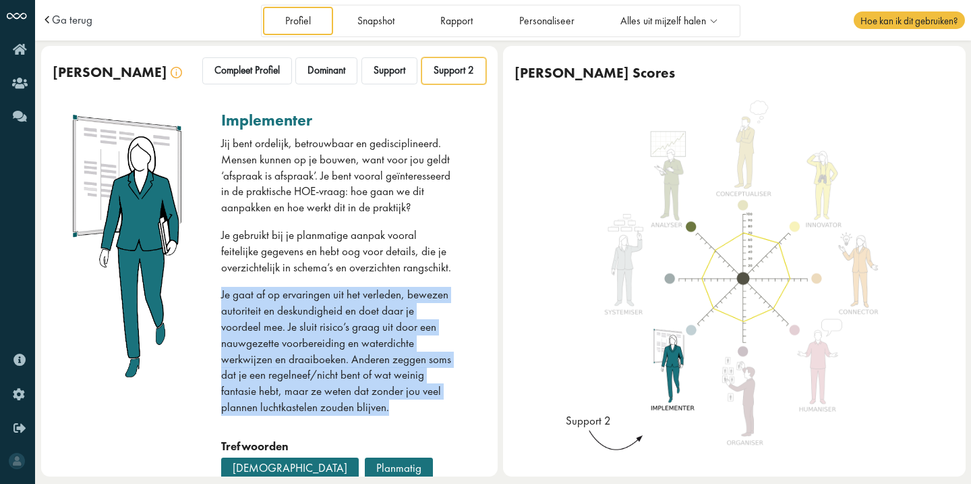
click at [389, 330] on p "Je gaat af op ervaringen uit het verleden, bewezen autoriteit en deskundigheid …" at bounding box center [336, 351] width 231 height 128
click at [379, 375] on p "Je gaat af op ervaringen uit het verleden, bewezen autoriteit en deskundigheid …" at bounding box center [336, 351] width 231 height 128
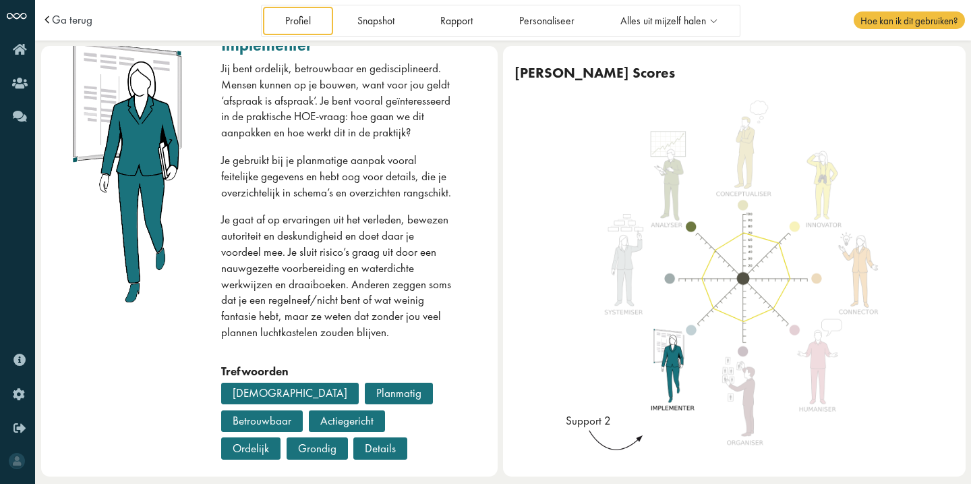
scroll to position [90, 0]
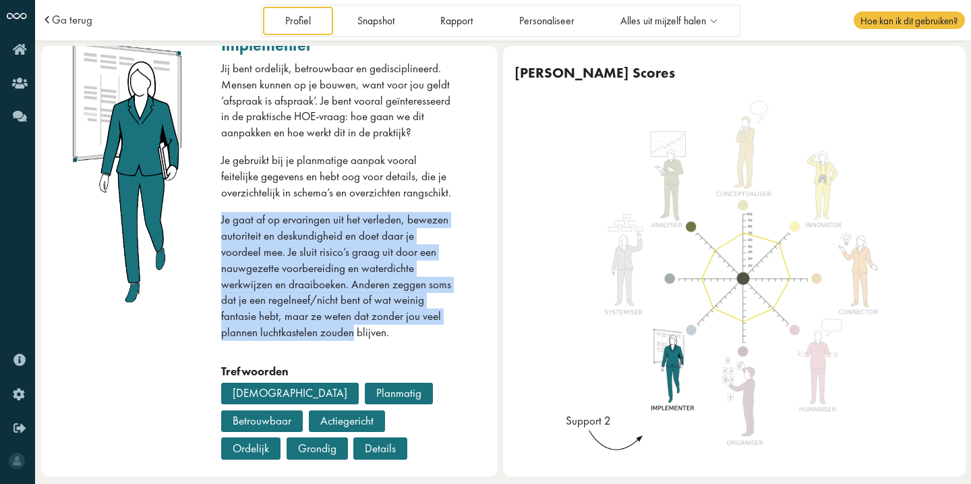
drag, startPoint x: 380, startPoint y: 220, endPoint x: 391, endPoint y: 353, distance: 134.0
click at [388, 347] on div "Jij bent ordelijk, betrouwbaar en gedisciplineerd. Mensen kunnen op je bouwen, …" at bounding box center [336, 212] width 231 height 303
click at [391, 340] on p "Je gaat af op ervaringen uit het verleden, bewezen autoriteit en deskundigheid …" at bounding box center [336, 276] width 231 height 128
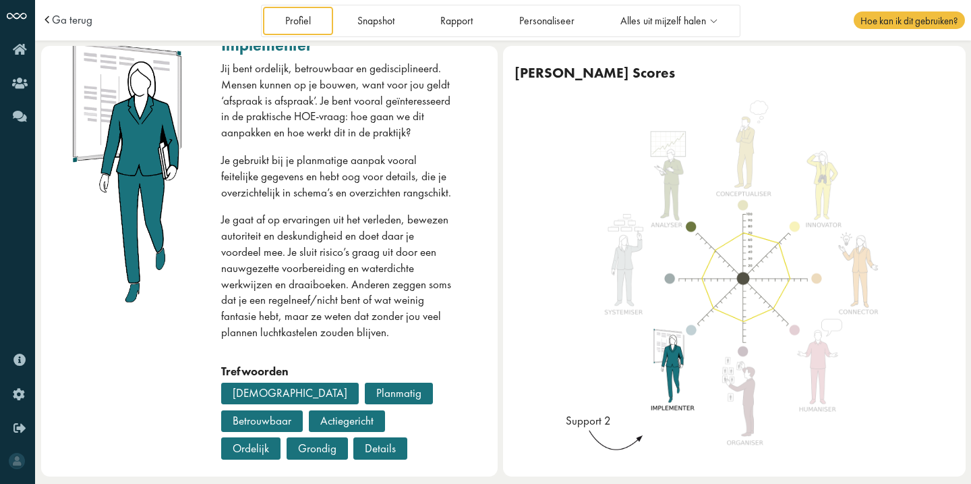
scroll to position [0, 0]
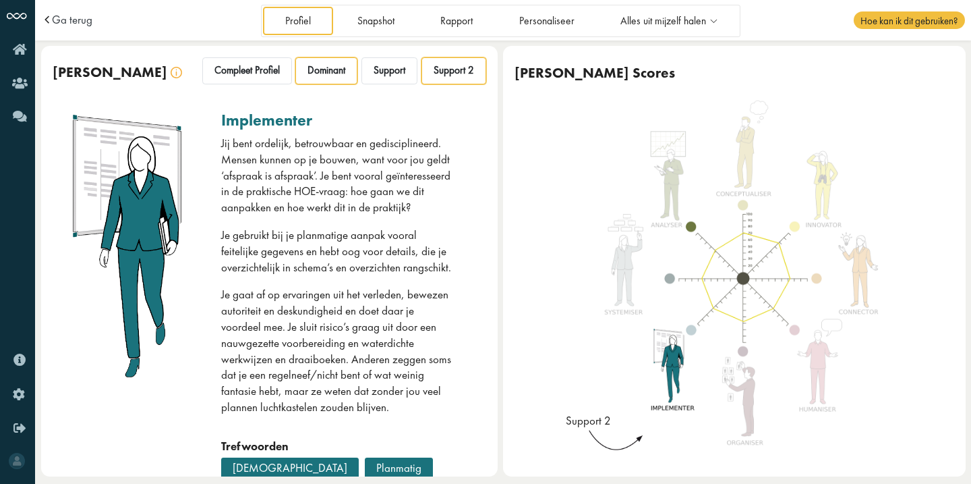
click at [342, 72] on div "Dominant" at bounding box center [326, 70] width 62 height 27
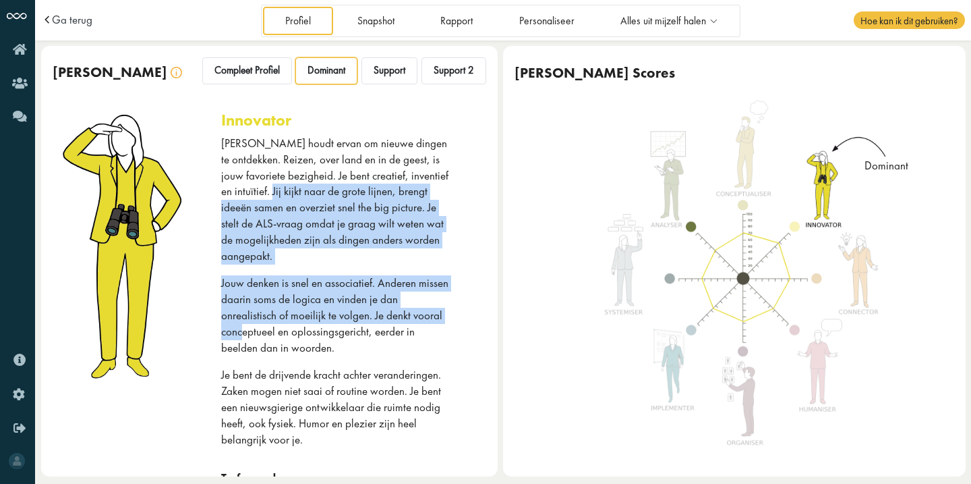
drag, startPoint x: 242, startPoint y: 193, endPoint x: 242, endPoint y: 346, distance: 153.1
click at [242, 345] on div "Jij houdt ervan om nieuwe dingen te ontdekken. Reizen, over land en in de geest…" at bounding box center [336, 303] width 231 height 335
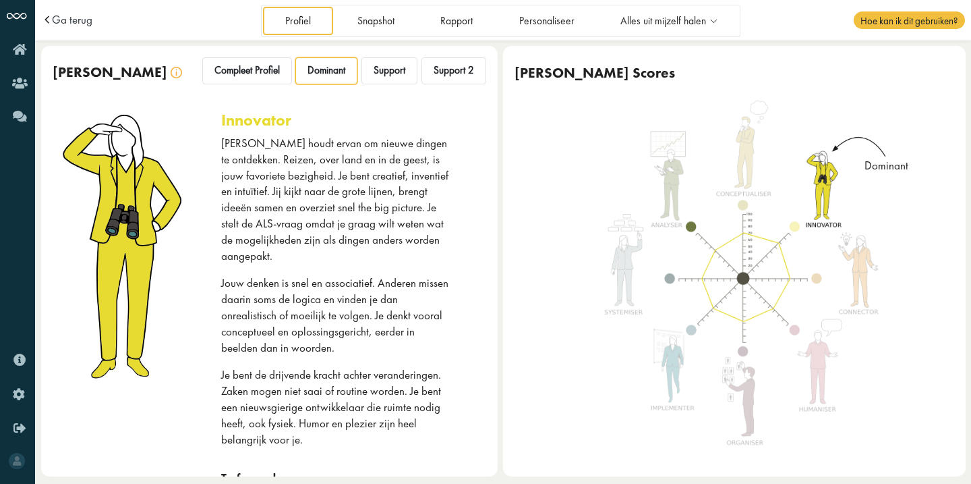
click at [259, 210] on p "Jij houdt ervan om nieuwe dingen te ontdekken. Reizen, over land en in de geest…" at bounding box center [336, 200] width 231 height 128
click at [233, 76] on span "Compleet Profiel" at bounding box center [246, 70] width 65 height 13
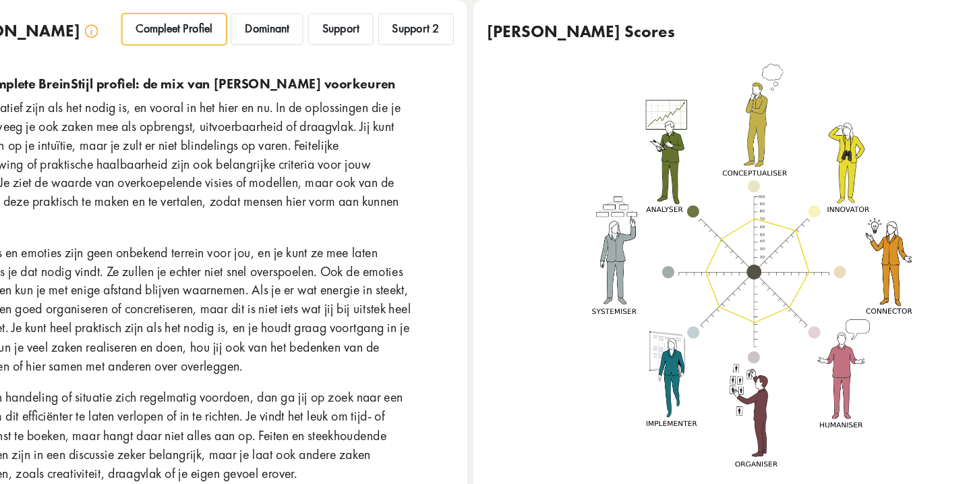
scroll to position [5, 0]
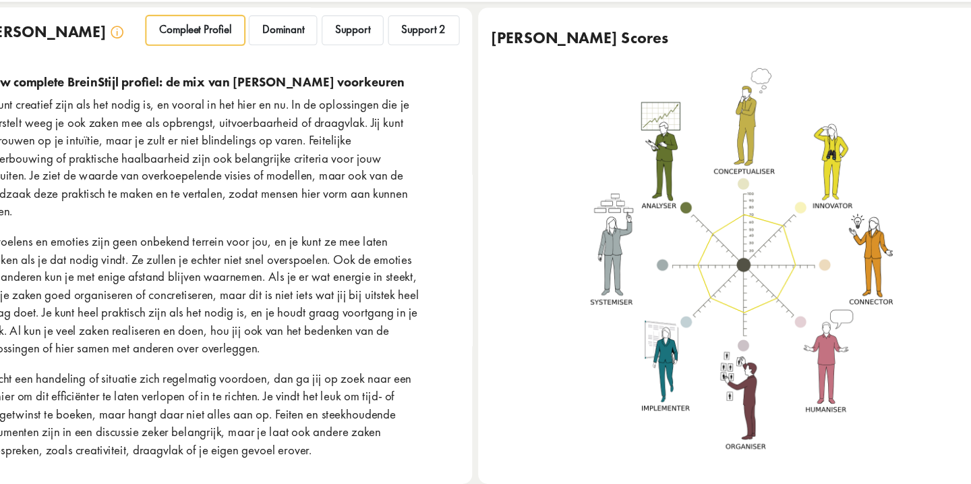
click at [753, 177] on img at bounding box center [743, 278] width 301 height 358
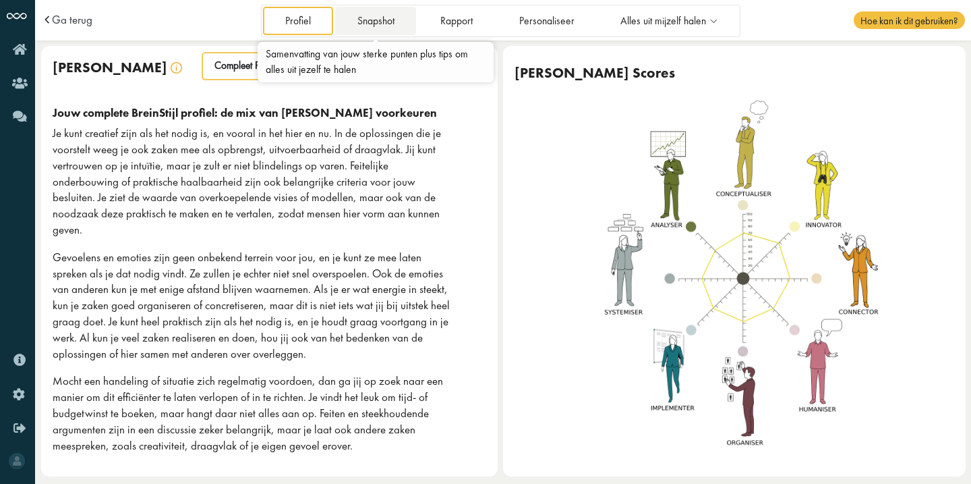
click at [370, 25] on link "Snapshot" at bounding box center [375, 21] width 81 height 28
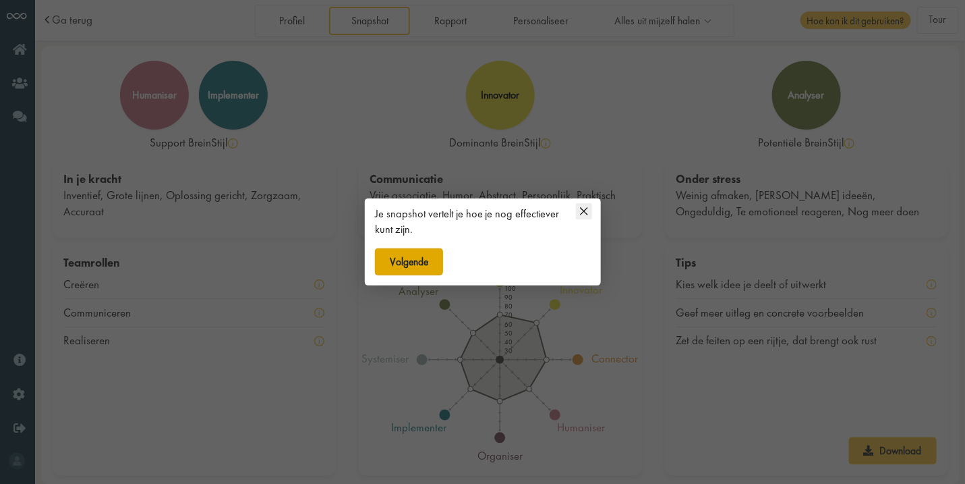
click at [424, 261] on button "Volgende" at bounding box center [409, 261] width 69 height 27
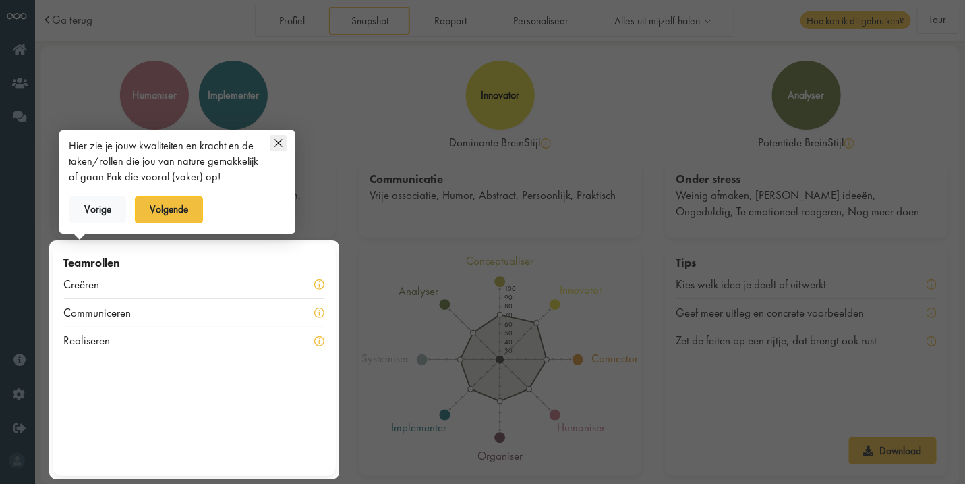
scroll to position [1, 0]
drag, startPoint x: 171, startPoint y: 152, endPoint x: 184, endPoint y: 171, distance: 22.8
click at [184, 171] on div "Hier zie je jouw kwaliteiten en kracht en de taken/rollen die jou van nature ge…" at bounding box center [165, 161] width 192 height 46
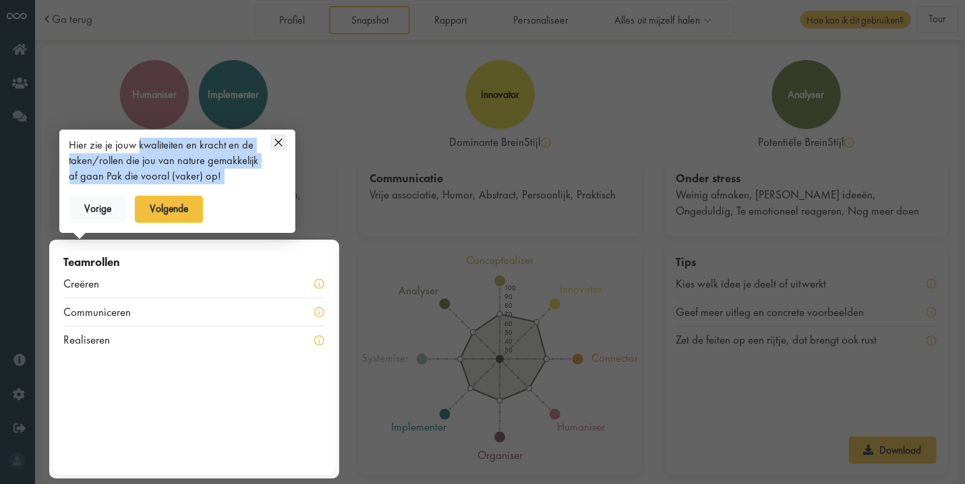
click at [184, 171] on div "Hier zie je jouw kwaliteiten en kracht en de taken/rollen die jou van nature ge…" at bounding box center [165, 161] width 192 height 46
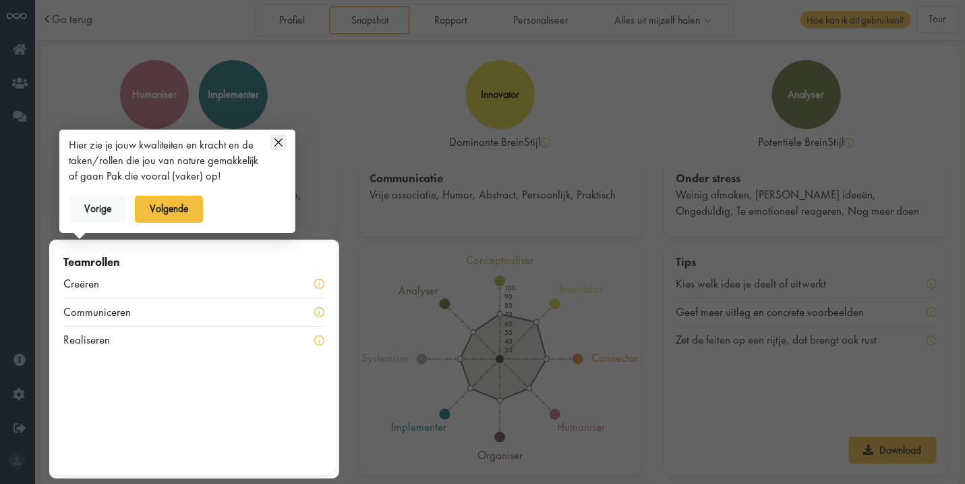
click at [212, 179] on div "Hier zie je jouw kwaliteiten en kracht en de taken/rollen die jou van nature ge…" at bounding box center [165, 161] width 192 height 46
click at [185, 213] on button "Volgende" at bounding box center [169, 209] width 69 height 27
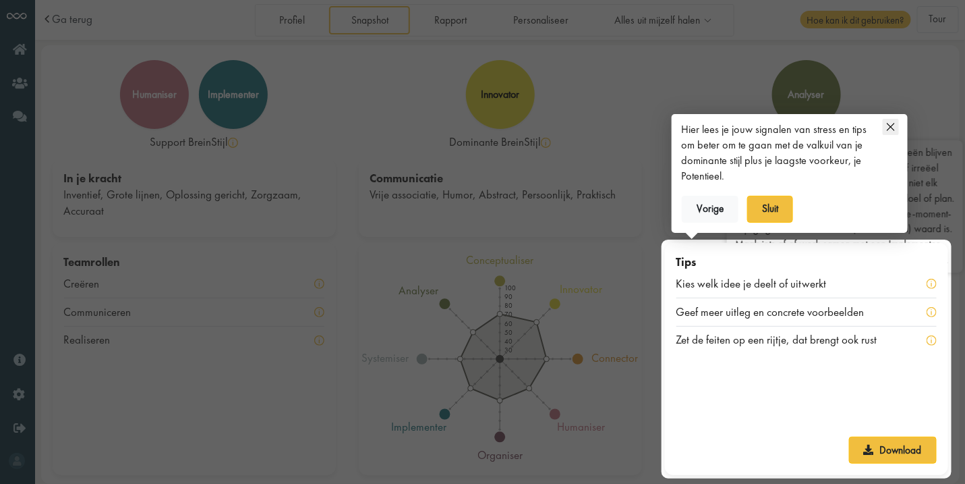
click at [931, 289] on img at bounding box center [932, 284] width 10 height 10
click at [758, 210] on button "Sluit" at bounding box center [770, 209] width 47 height 27
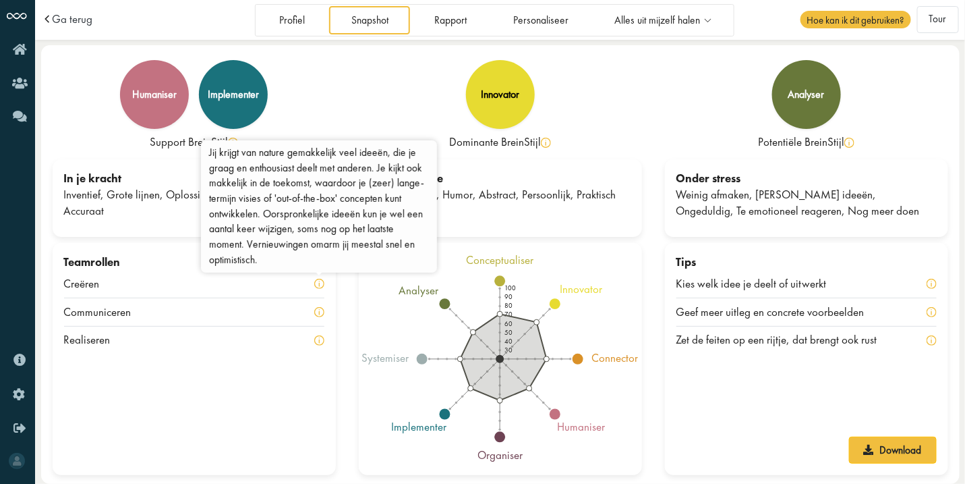
click at [317, 284] on img at bounding box center [319, 284] width 10 height 10
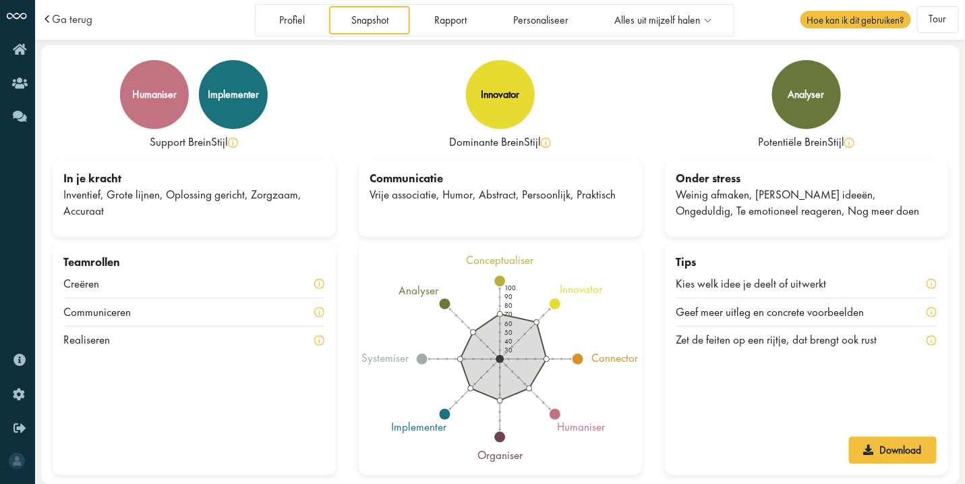
click at [317, 284] on img at bounding box center [319, 284] width 10 height 10
click at [317, 283] on img at bounding box center [319, 284] width 10 height 10
drag, startPoint x: 219, startPoint y: 189, endPoint x: 233, endPoint y: 221, distance: 34.7
click at [233, 221] on div "In je kracht Inventief, Grote lijnen, Oplossing gericht, Zorgzaam, Accuraat" at bounding box center [194, 198] width 283 height 78
click at [230, 198] on div "Inventief, Grote lijnen, Oplossing gericht, Zorgzaam, Accuraat" at bounding box center [194, 203] width 260 height 32
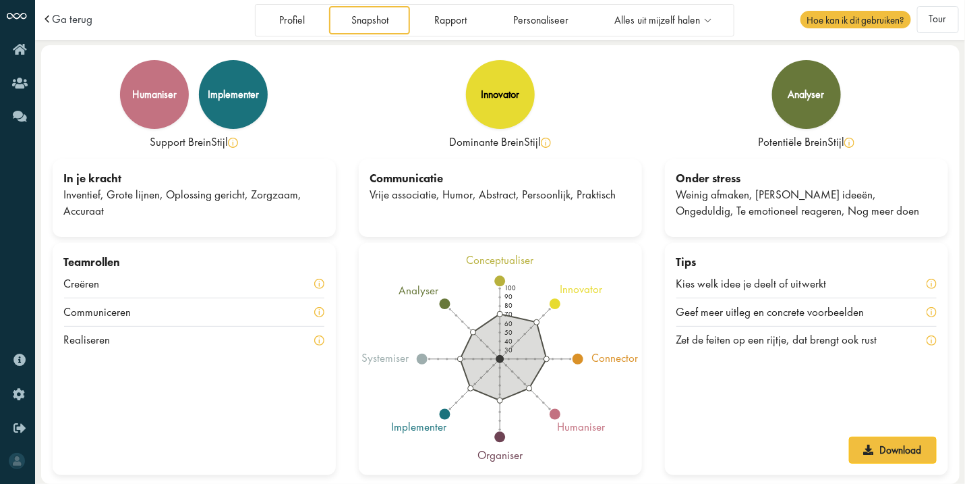
drag, startPoint x: 235, startPoint y: 212, endPoint x: 240, endPoint y: 235, distance: 23.4
click at [240, 235] on div "In je kracht Inventief, Grote lijnen, Oplossing gericht, Zorgzaam, Accuraat" at bounding box center [194, 198] width 283 height 78
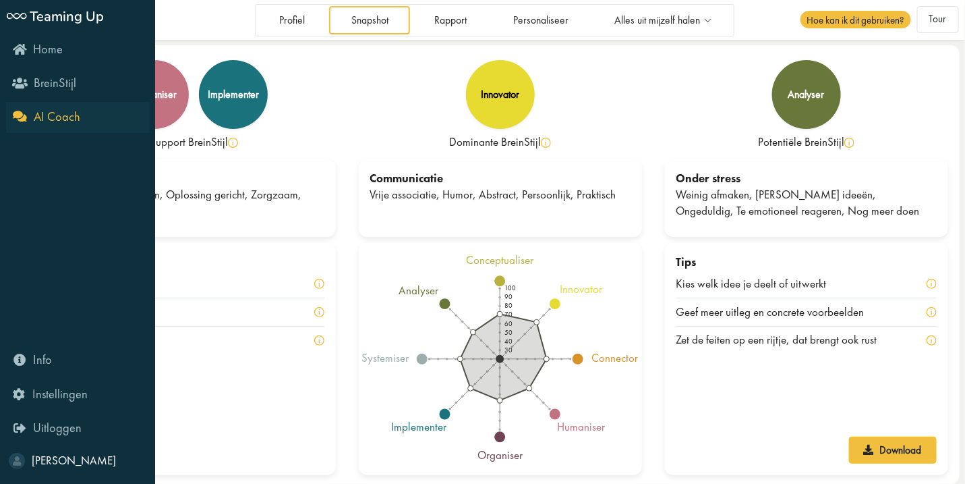
click at [105, 113] on link "AI Coach" at bounding box center [78, 117] width 144 height 31
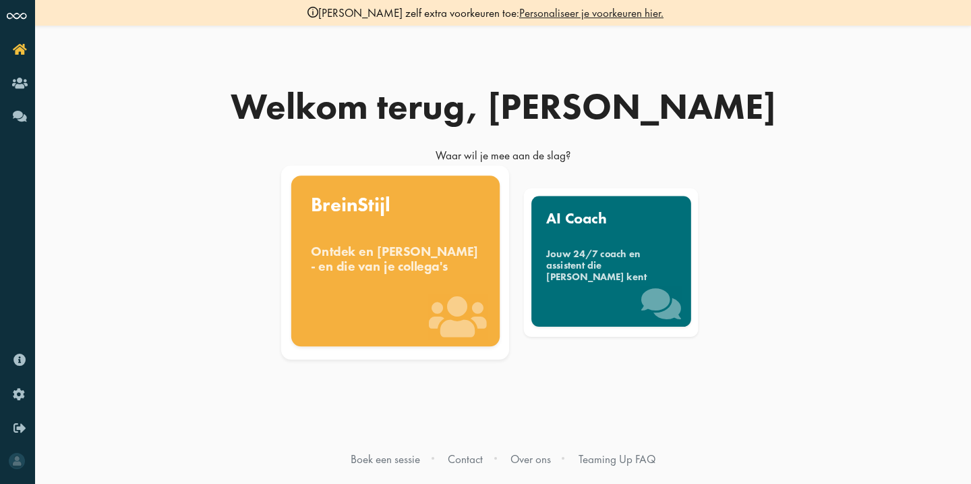
click at [438, 289] on div "BreinStijl Ontdek en benut jouw denkstijl - en die van je collega's" at bounding box center [395, 260] width 208 height 171
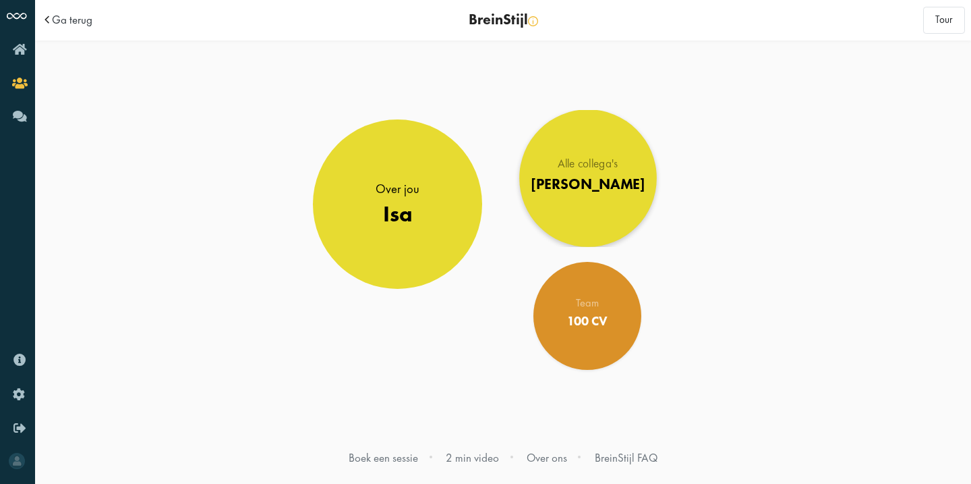
click at [569, 206] on link "Alle collega's Jonge Honden" at bounding box center [587, 177] width 137 height 137
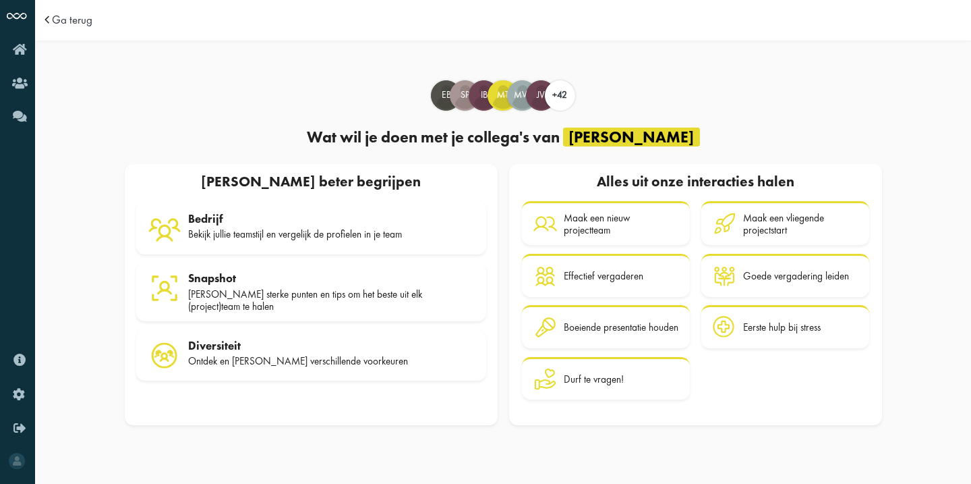
click at [52, 26] on span at bounding box center [49, 19] width 14 height 11
click at [52, 22] on span "Ga terug" at bounding box center [72, 19] width 40 height 11
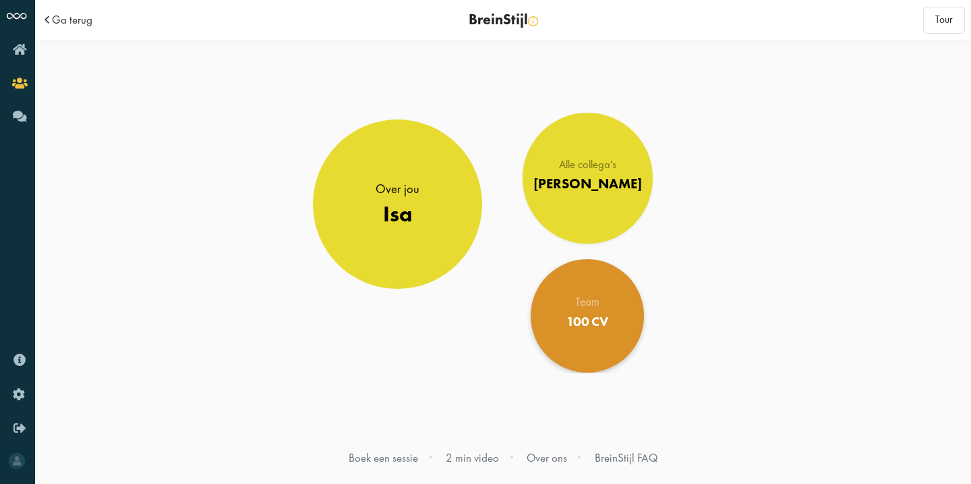
click at [614, 347] on link "Team 100 CV" at bounding box center [587, 315] width 113 height 113
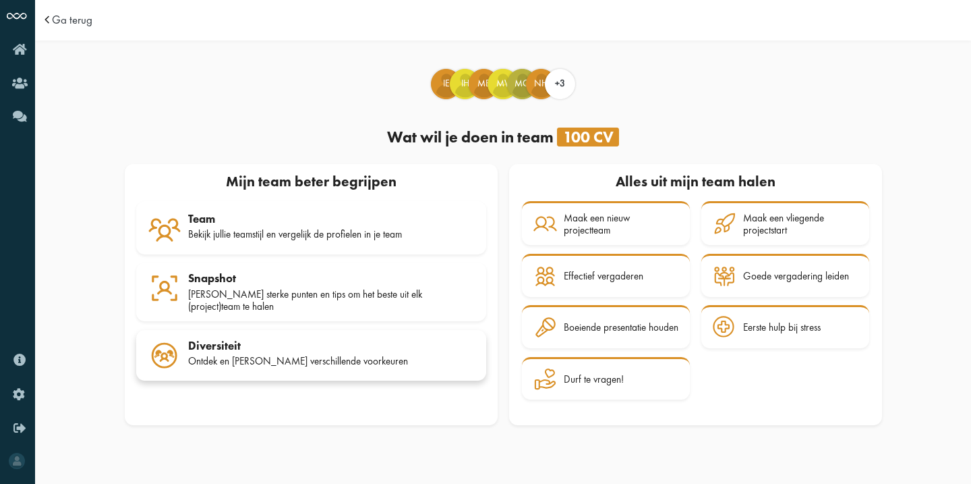
click at [253, 355] on div "Ontdek en [PERSON_NAME] verschillende voorkeuren" at bounding box center [331, 361] width 287 height 12
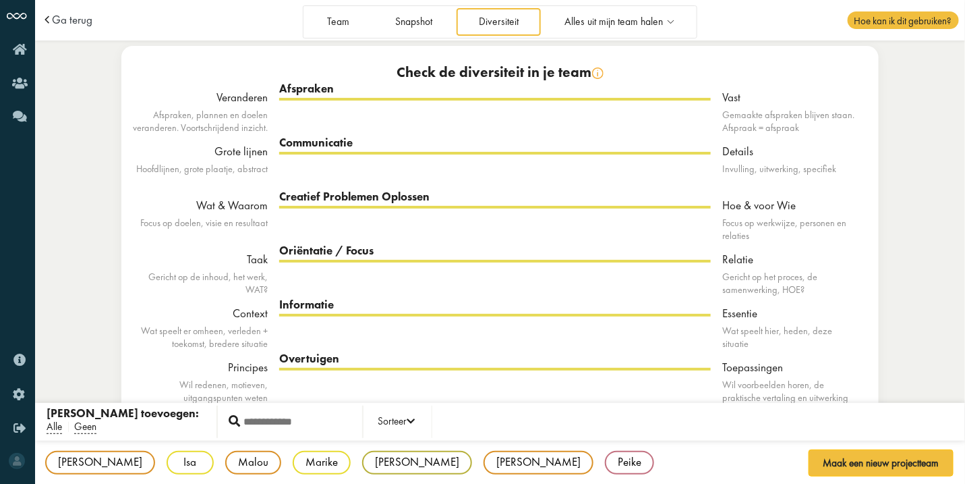
scroll to position [9, 0]
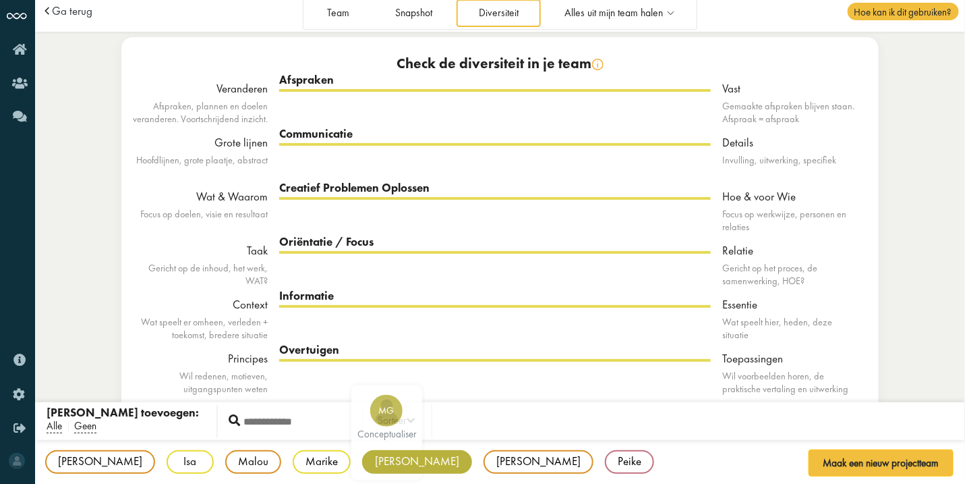
click at [362, 460] on div "[PERSON_NAME]" at bounding box center [417, 462] width 110 height 24
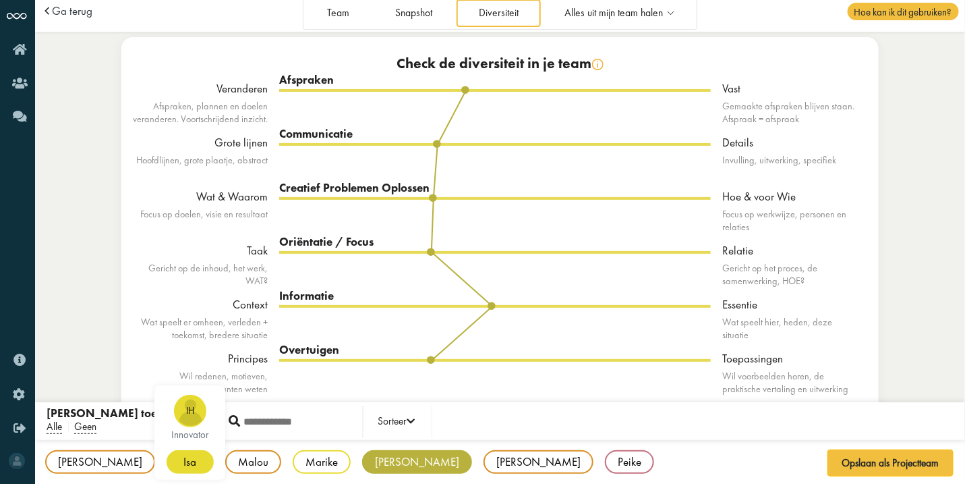
click at [167, 454] on div "Isa" at bounding box center [190, 462] width 47 height 24
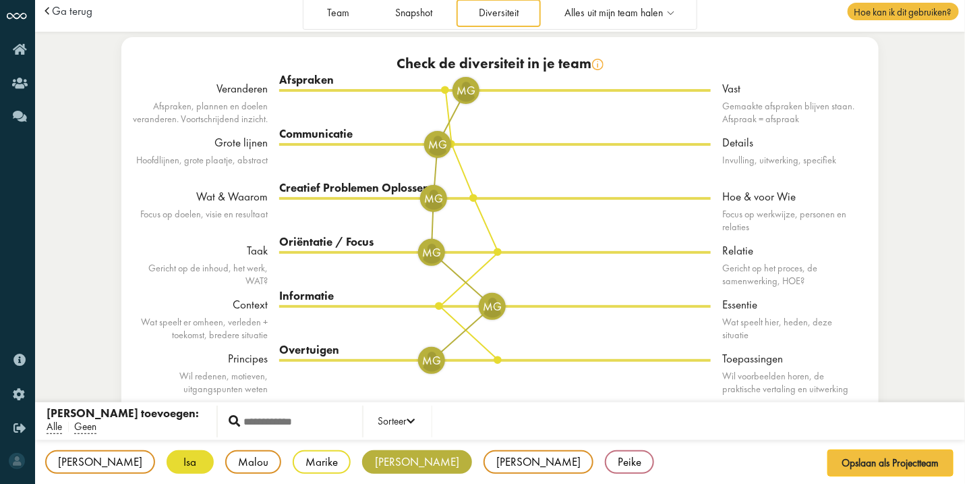
click at [362, 463] on div "[PERSON_NAME]" at bounding box center [417, 462] width 110 height 24
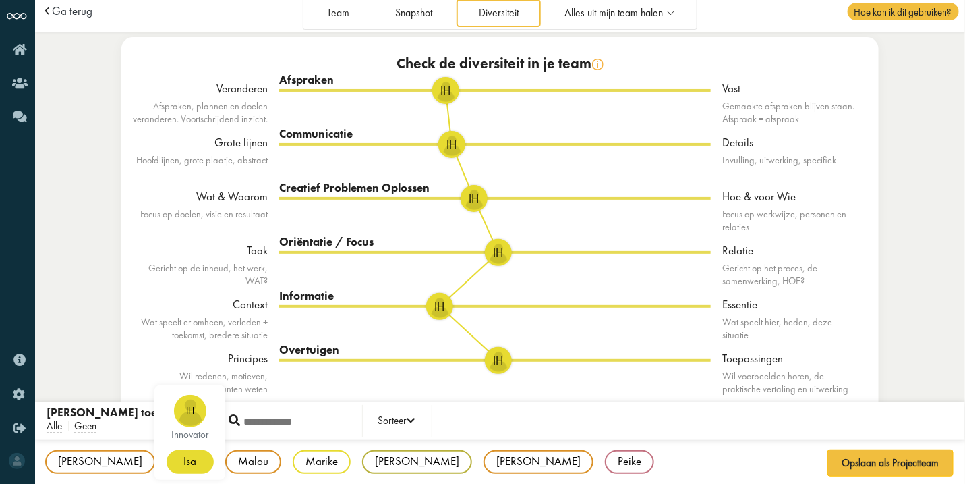
click at [167, 459] on div "Isa" at bounding box center [190, 462] width 47 height 24
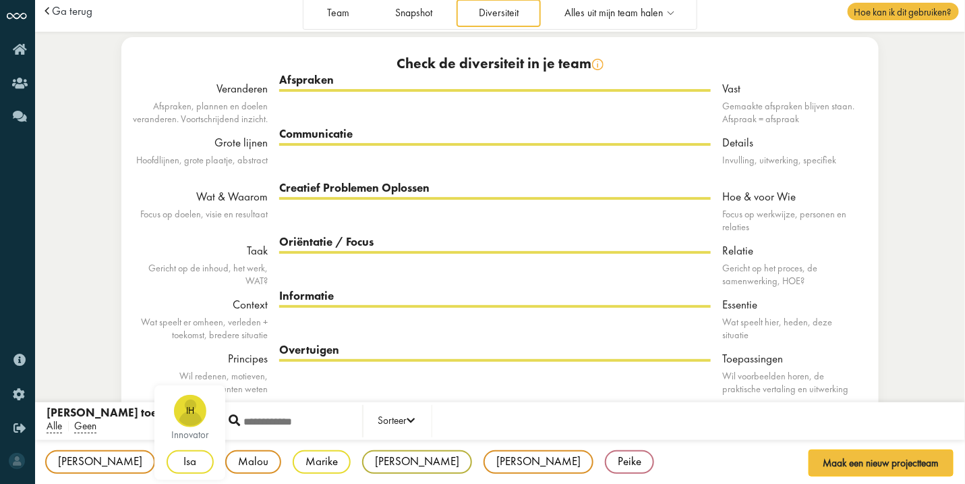
click at [167, 459] on div "Isa" at bounding box center [190, 462] width 47 height 24
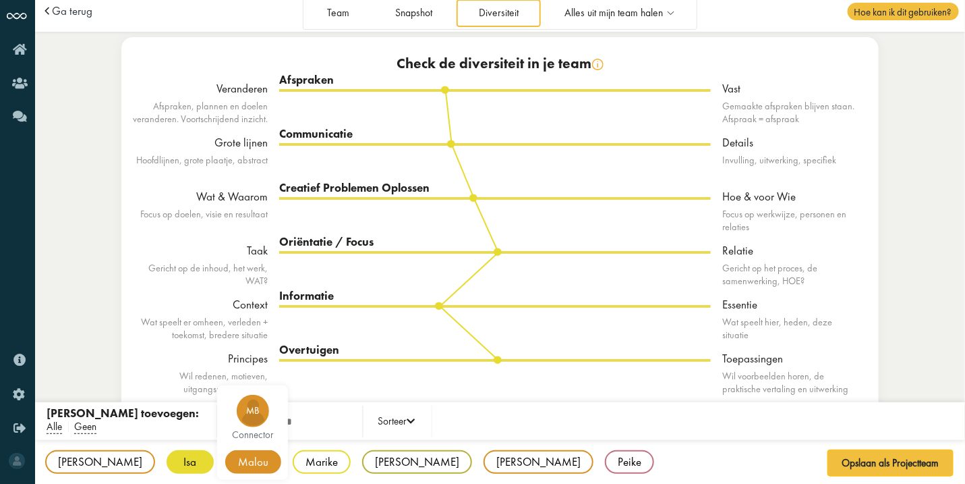
click at [225, 458] on div "Malou" at bounding box center [253, 462] width 56 height 24
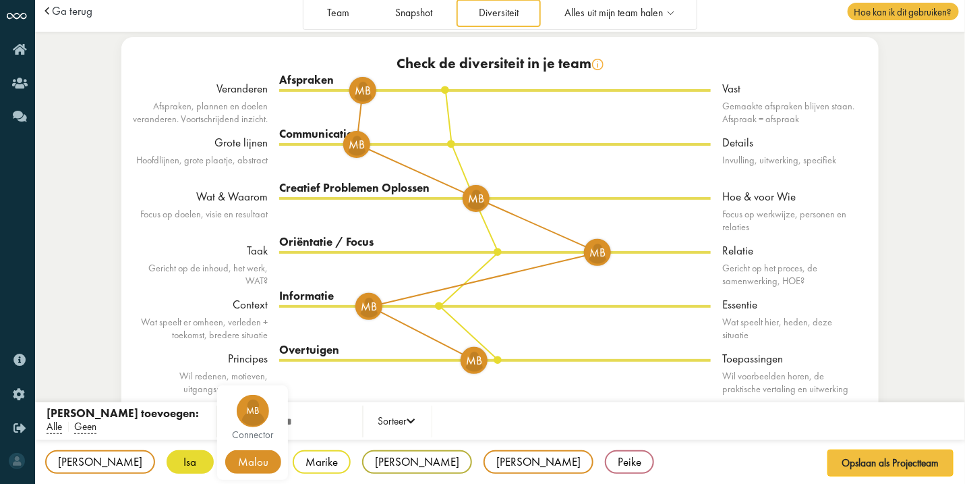
click at [225, 459] on div "Malou" at bounding box center [253, 462] width 56 height 24
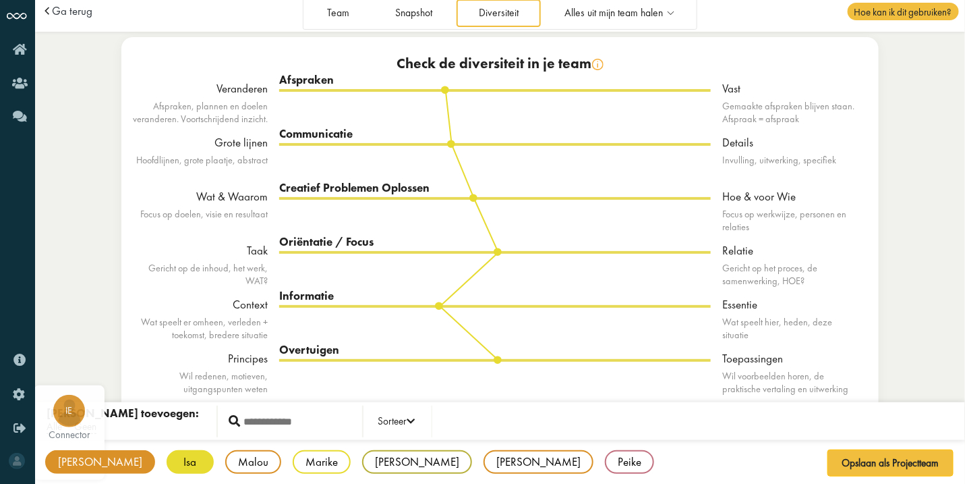
click at [69, 459] on div "[PERSON_NAME]" at bounding box center [100, 462] width 110 height 24
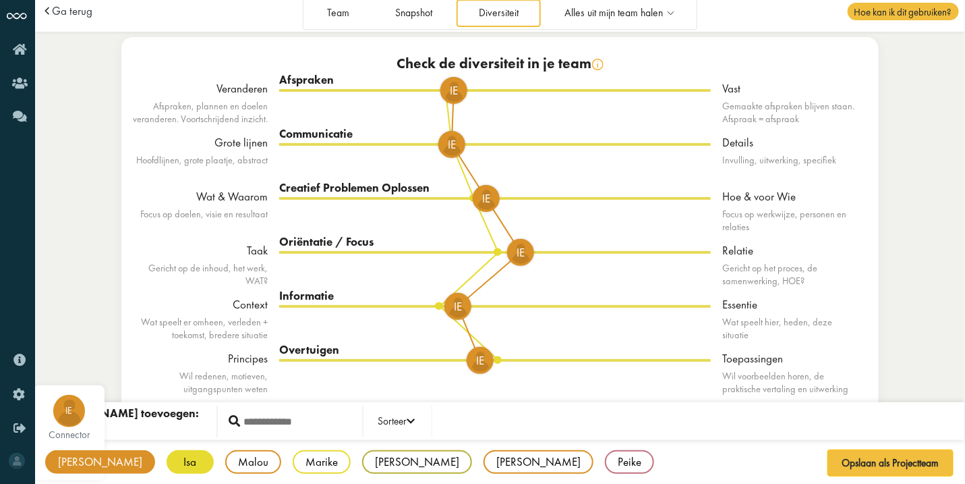
click at [69, 459] on div "[PERSON_NAME]" at bounding box center [100, 462] width 110 height 24
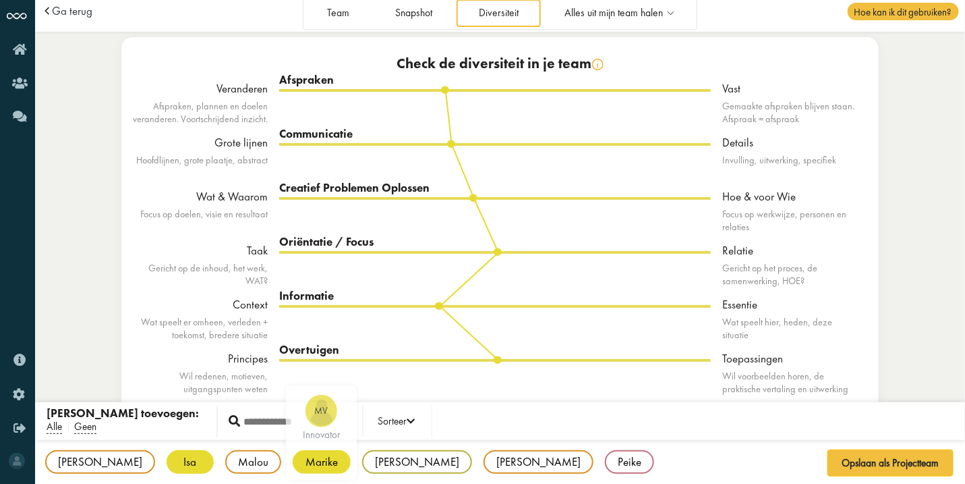
click at [293, 461] on div "Marike" at bounding box center [322, 462] width 58 height 24
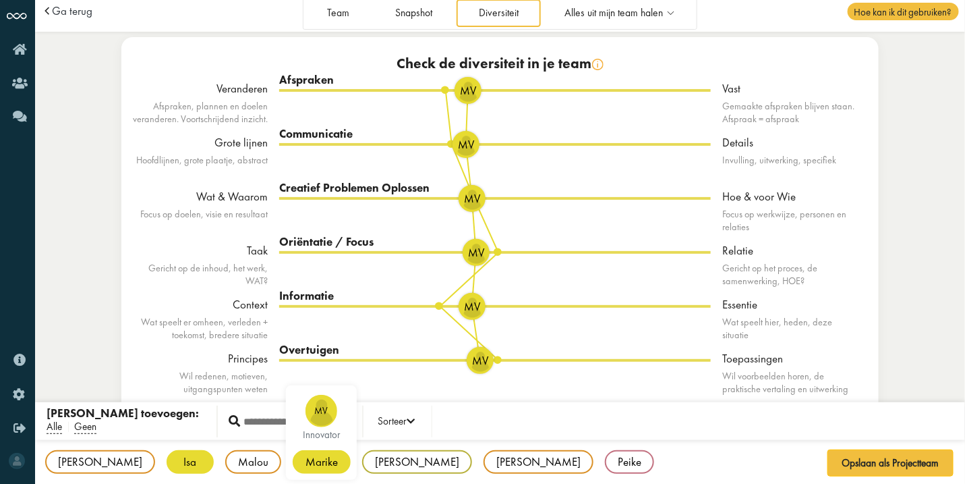
click at [293, 461] on div "Marike" at bounding box center [322, 462] width 58 height 24
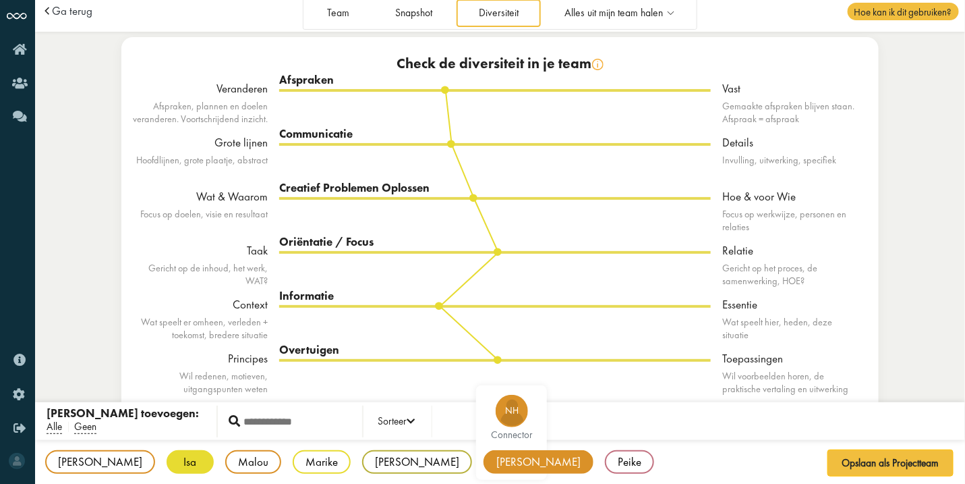
click at [484, 457] on div "Naomi" at bounding box center [539, 462] width 110 height 24
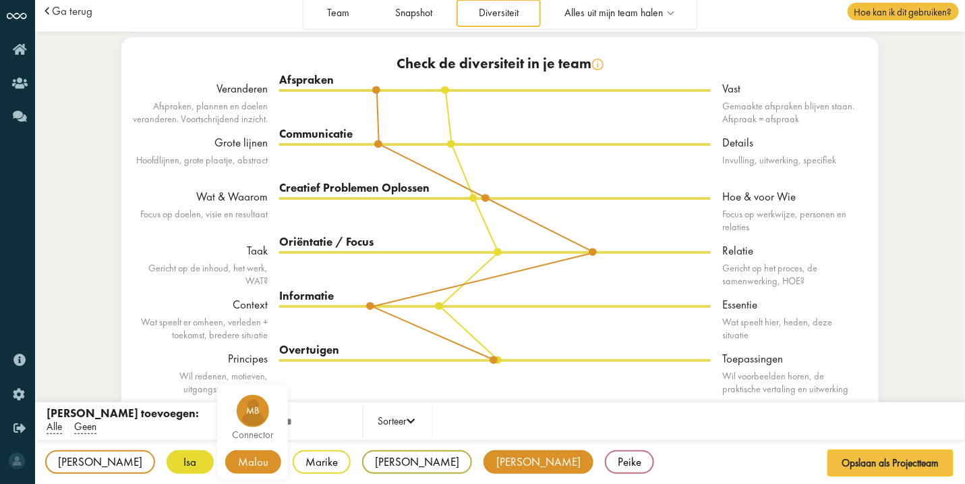
click at [225, 460] on div "Malou" at bounding box center [253, 462] width 56 height 24
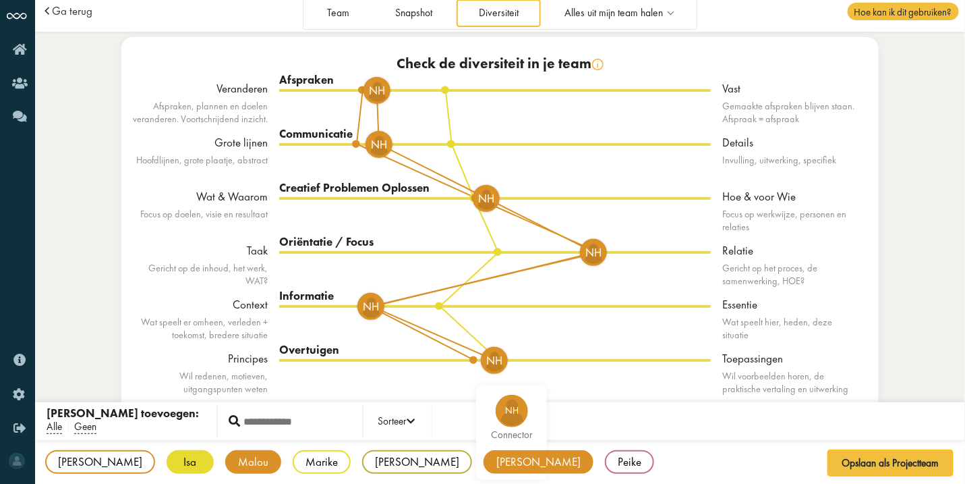
click at [484, 461] on div "Naomi" at bounding box center [539, 462] width 110 height 24
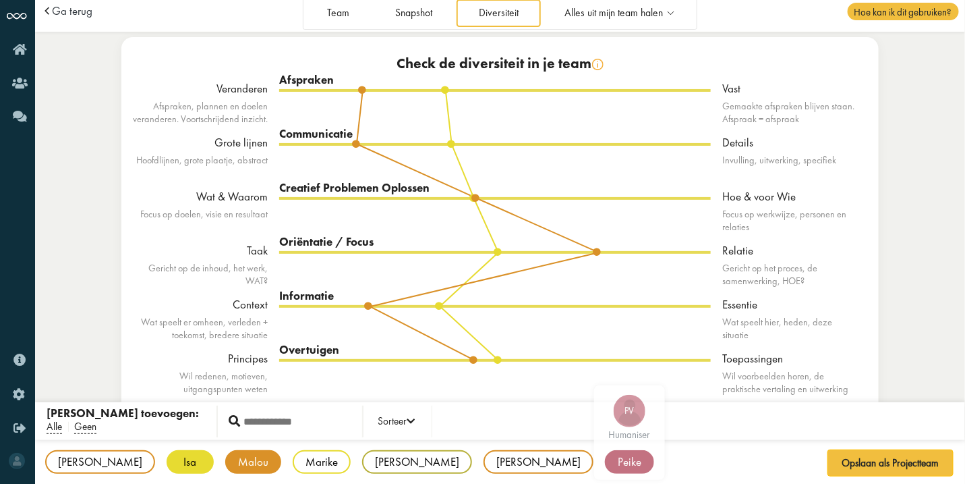
click at [605, 466] on div "Peike" at bounding box center [629, 462] width 49 height 24
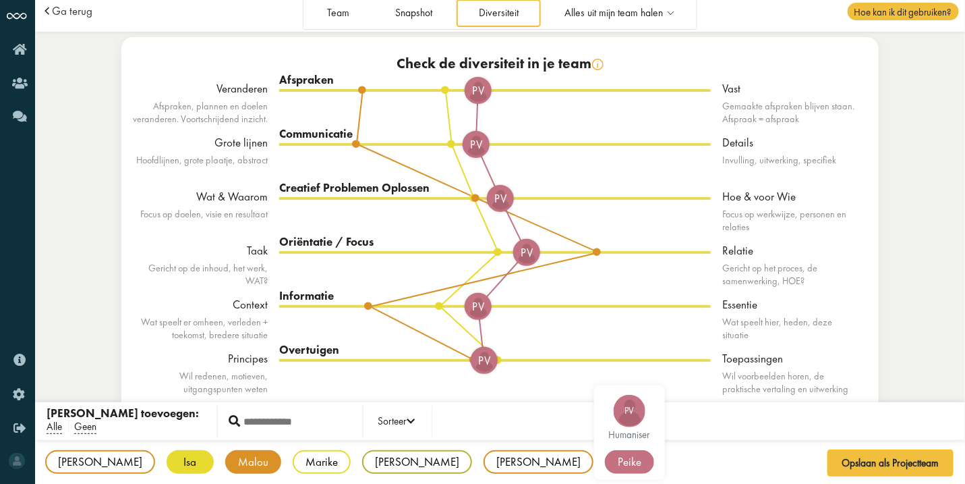
click at [605, 466] on div "Peike" at bounding box center [629, 462] width 49 height 24
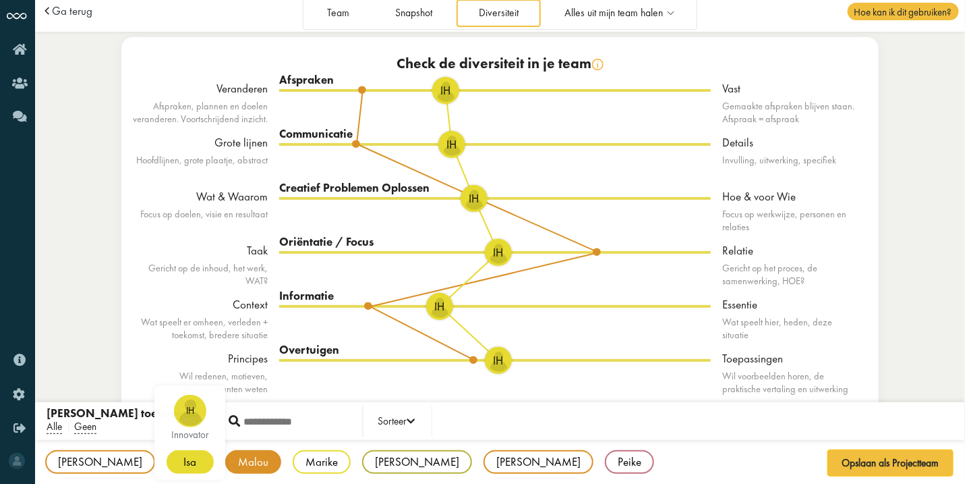
click at [167, 465] on div "Isa" at bounding box center [190, 462] width 47 height 24
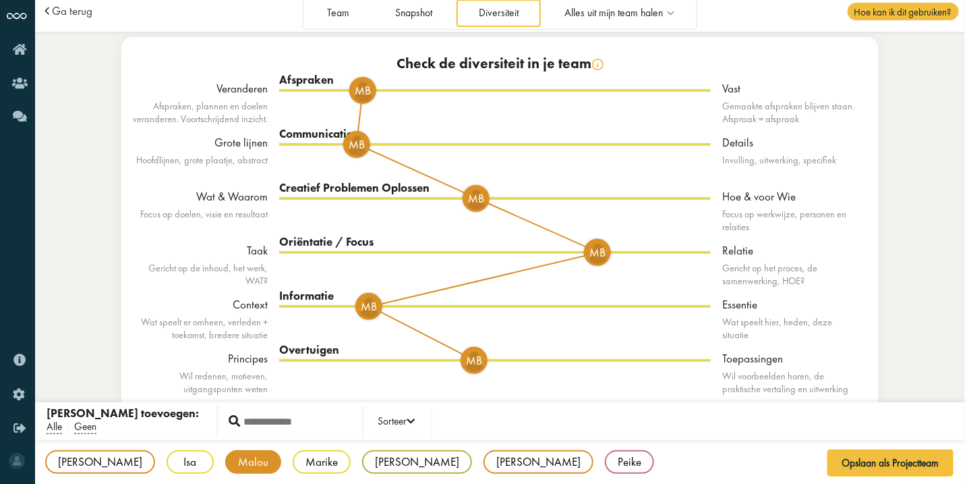
click at [225, 465] on div "Malou" at bounding box center [253, 462] width 56 height 24
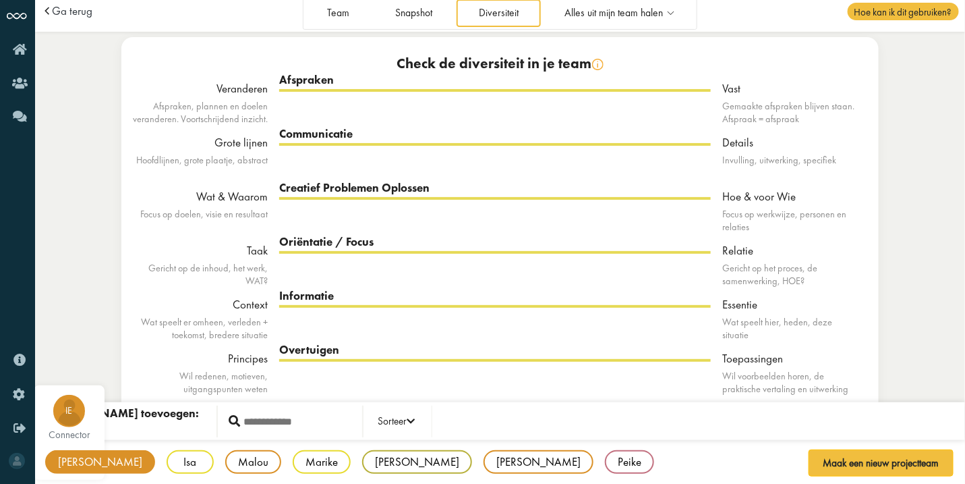
click at [86, 458] on div "Irene" at bounding box center [100, 462] width 110 height 24
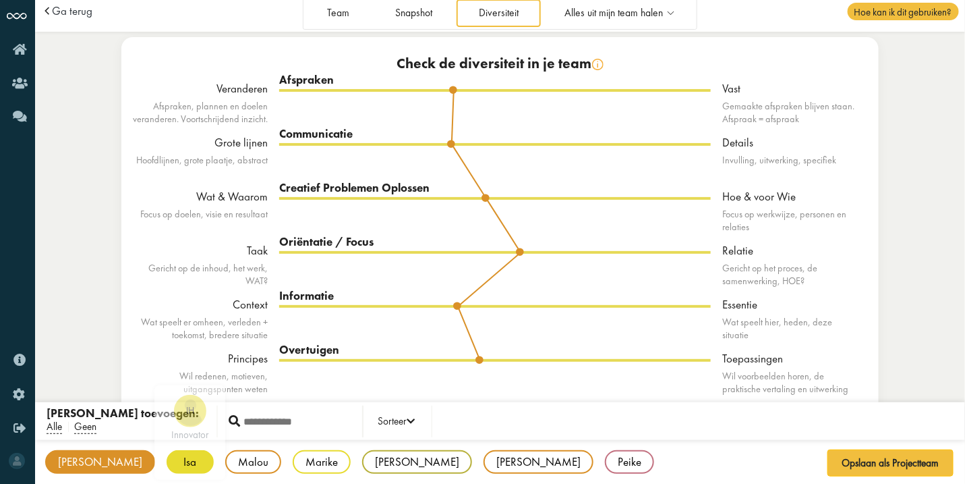
click at [167, 465] on div "Isa" at bounding box center [190, 462] width 47 height 24
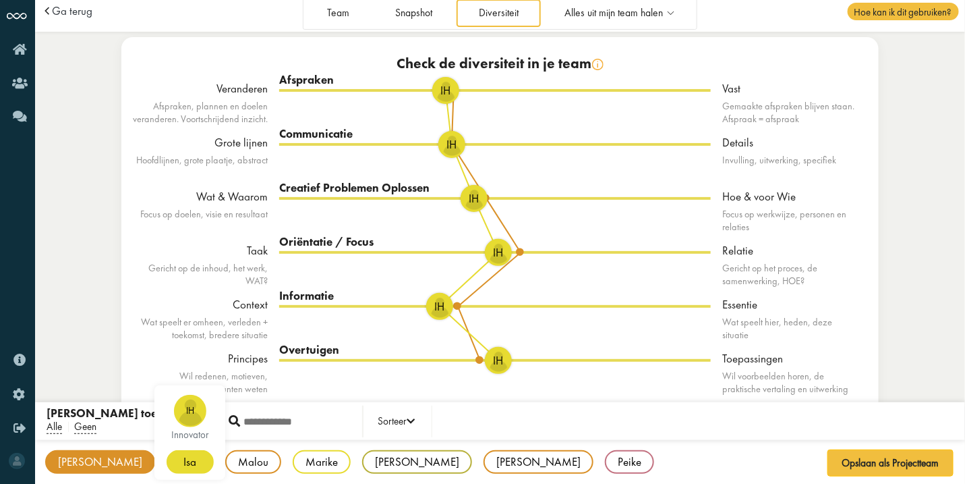
click at [167, 465] on div "Isa" at bounding box center [190, 462] width 47 height 24
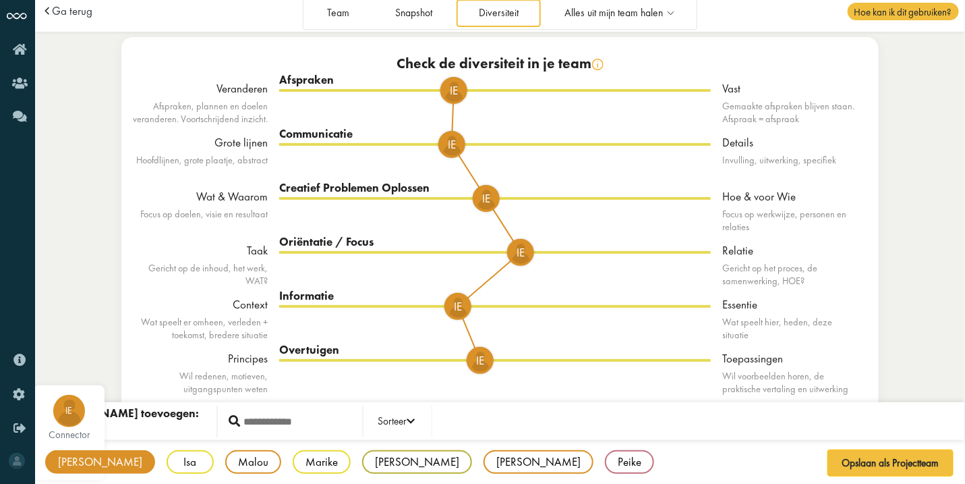
click at [59, 465] on div "Irene" at bounding box center [100, 462] width 110 height 24
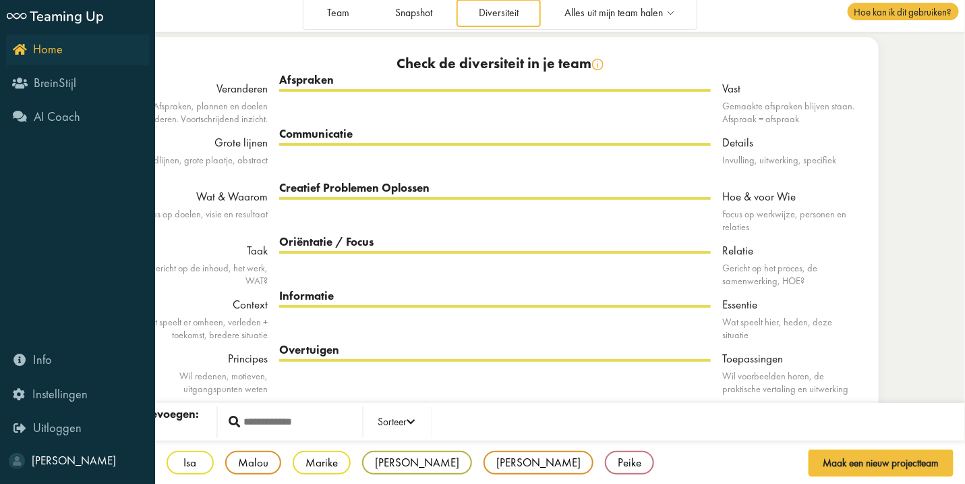
click at [26, 57] on link "Home" at bounding box center [78, 49] width 144 height 31
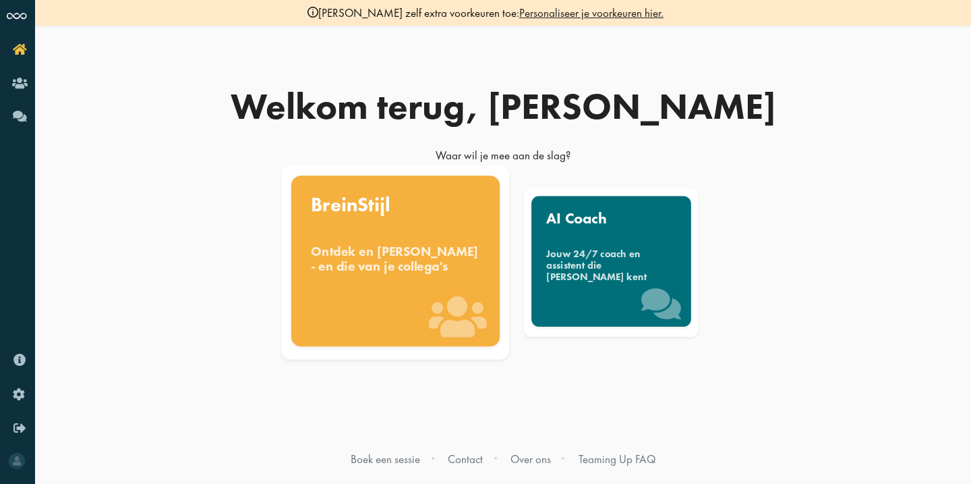
click at [363, 241] on div "BreinStijl Ontdek en [PERSON_NAME] - en die van je collega's" at bounding box center [395, 260] width 208 height 171
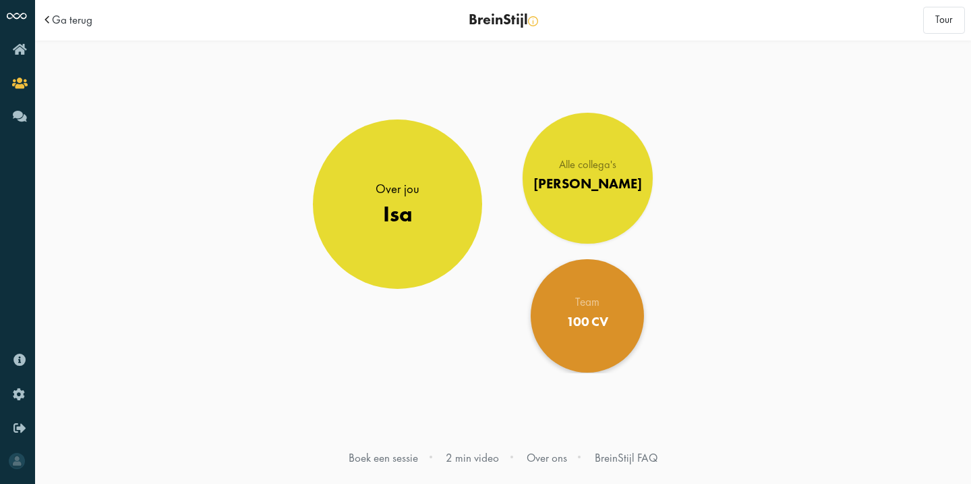
click at [582, 306] on div "Team" at bounding box center [588, 302] width 42 height 11
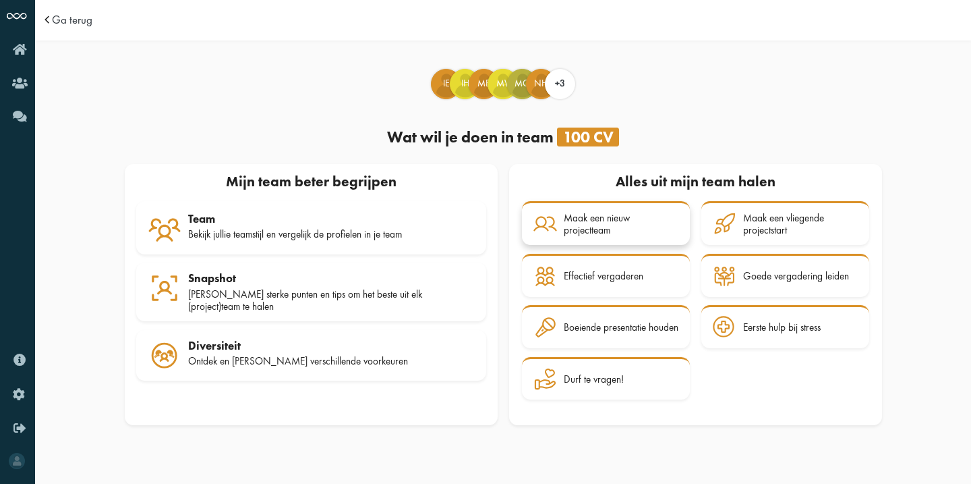
click at [601, 219] on div "Maak een nieuw projectteam" at bounding box center [621, 224] width 115 height 25
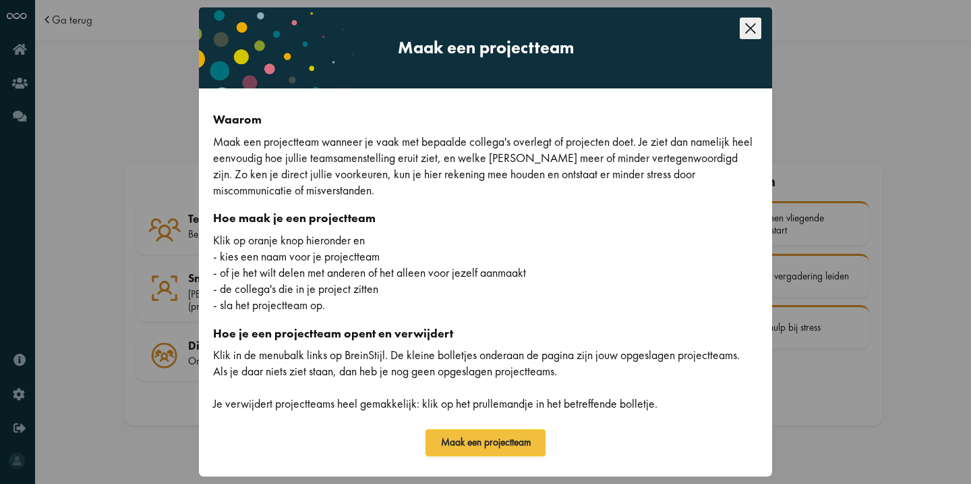
click at [753, 26] on icon "Close this dialog" at bounding box center [751, 29] width 22 height 22
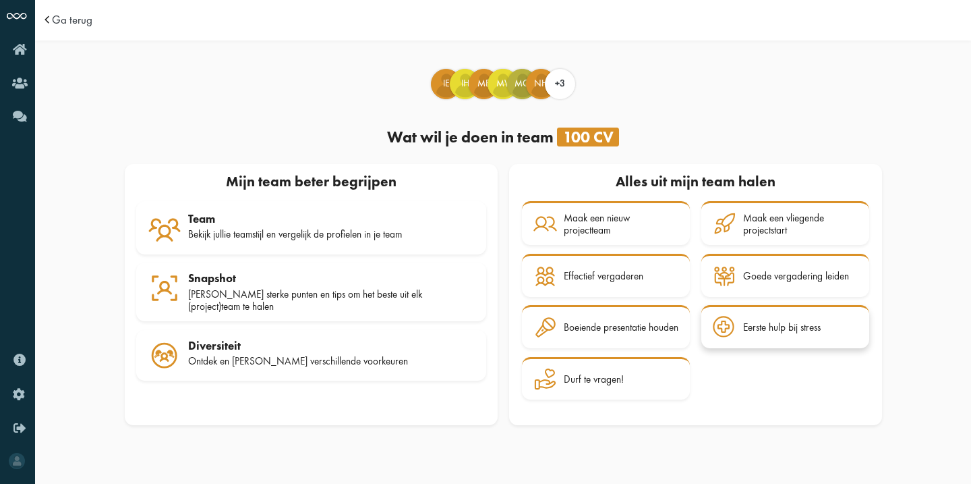
click at [739, 323] on div at bounding box center [728, 328] width 30 height 24
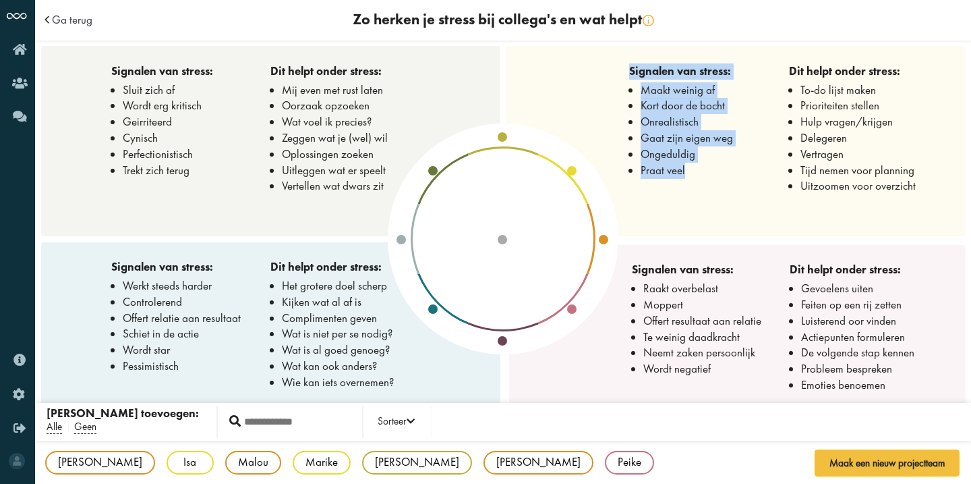
drag, startPoint x: 629, startPoint y: 71, endPoint x: 704, endPoint y: 177, distance: 129.7
click at [704, 177] on div "Signalen van stress : Maakt weinig af Kort door de bocht Onrealistisch Gaat zij…" at bounding box center [708, 120] width 159 height 115
click at [704, 178] on li "Praat veel" at bounding box center [706, 171] width 131 height 16
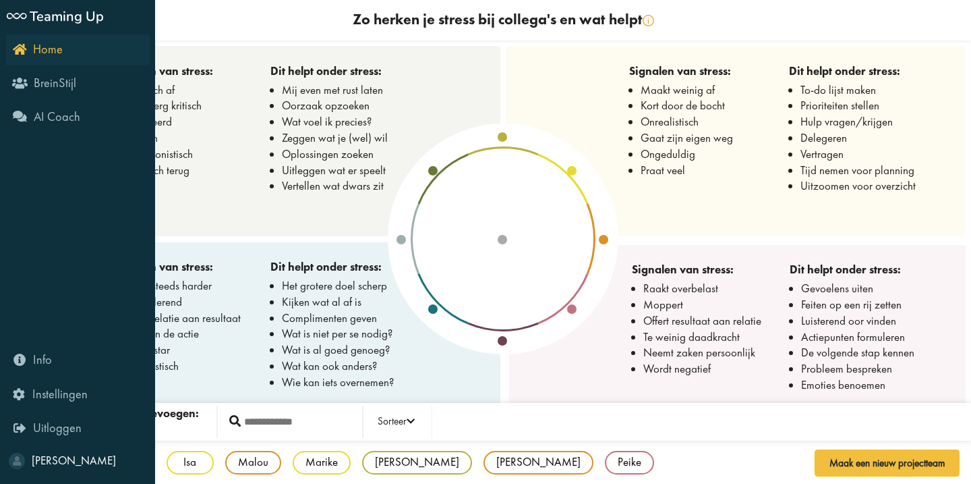
click at [13, 55] on icon "Home" at bounding box center [38, 48] width 50 height 13
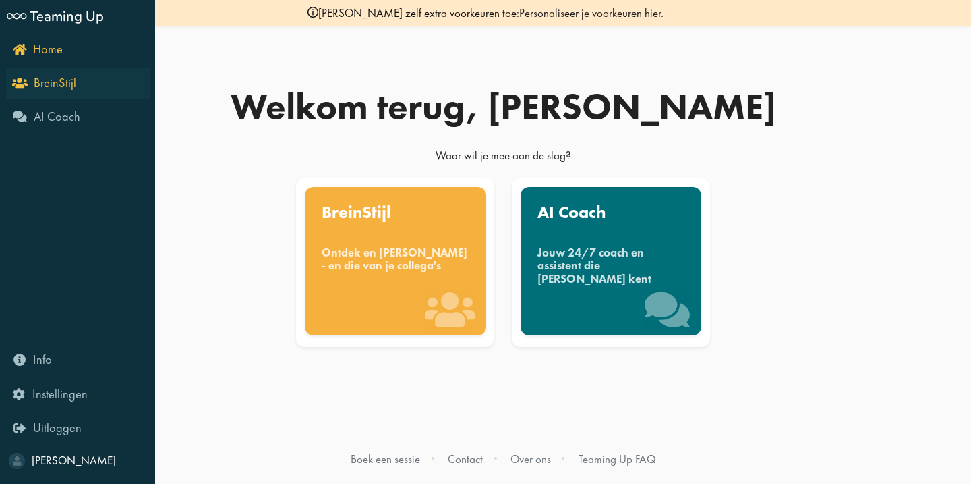
click at [25, 88] on icon "BreinStijl" at bounding box center [45, 82] width 61 height 13
